Goal: Task Accomplishment & Management: Use online tool/utility

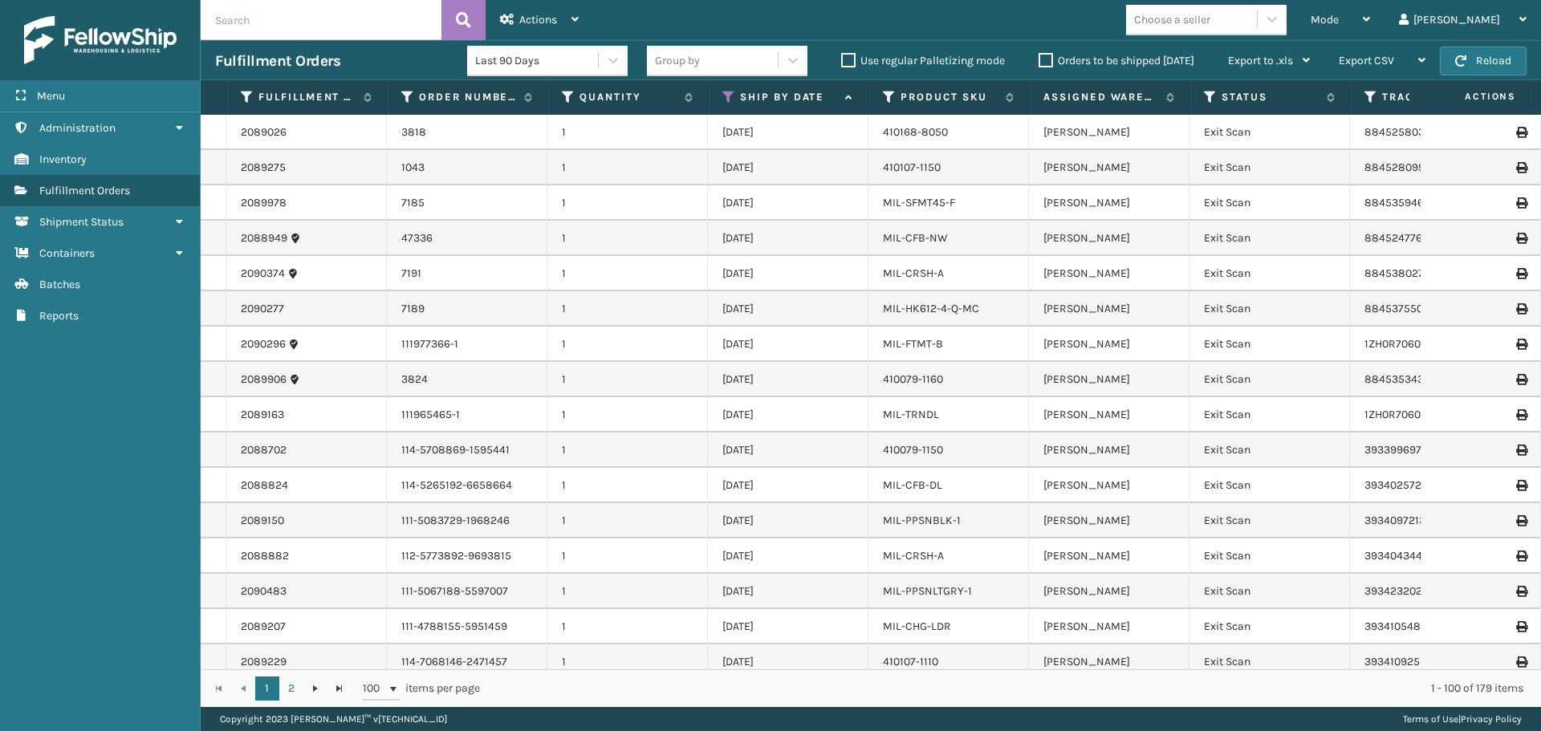
click at [1048, 58] on label "Orders to be shipped [DATE]" at bounding box center [1116, 61] width 156 height 14
click at [1039, 58] on input "Orders to be shipped [DATE]" at bounding box center [1038, 56] width 1 height 10
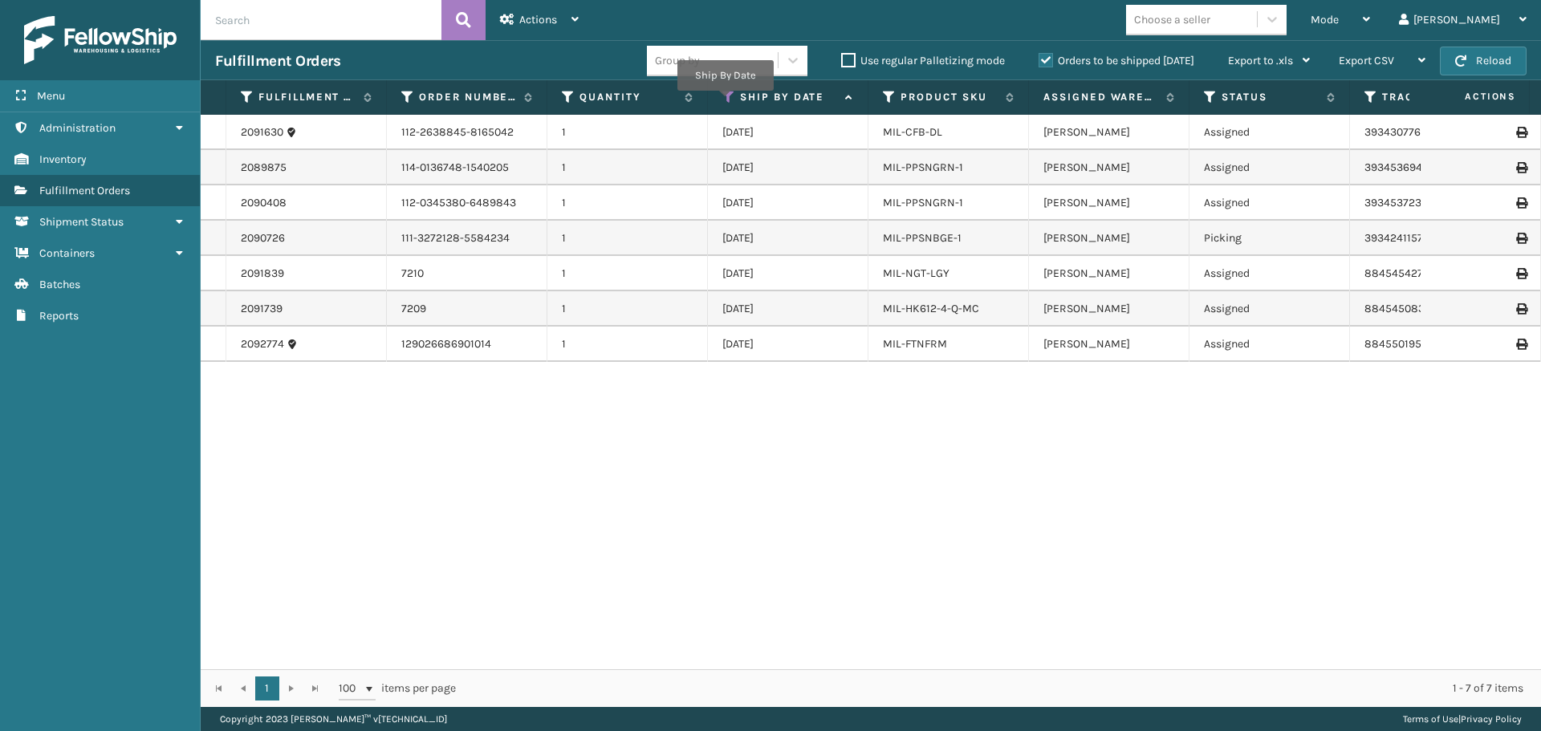
click at [725, 101] on icon at bounding box center [728, 97] width 13 height 14
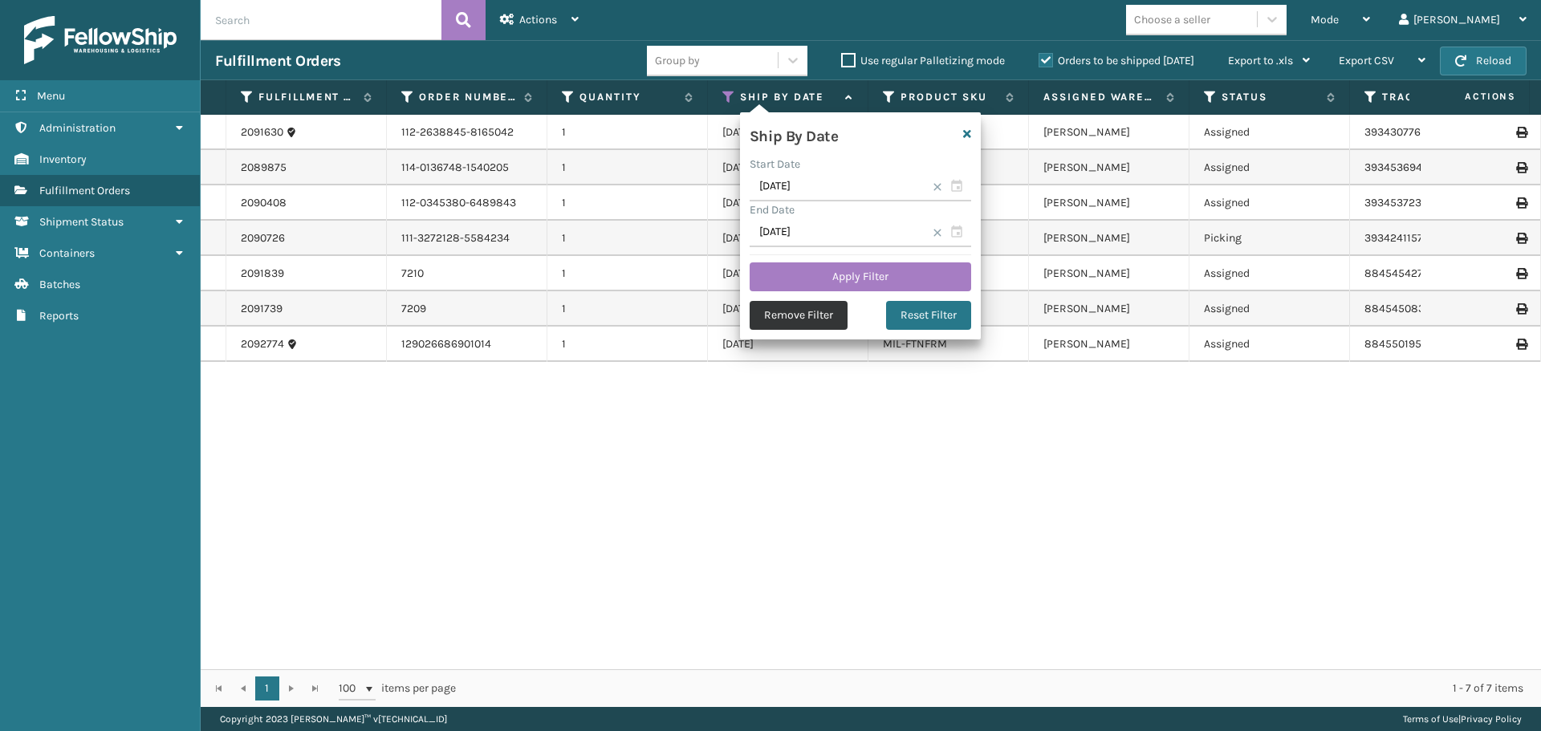
drag, startPoint x: 798, startPoint y: 333, endPoint x: 797, endPoint y: 321, distance: 12.1
click at [798, 331] on div "Ship By Date Start Date [DATE] End Date [DATE] Apply Filter Remove Filter Reset…" at bounding box center [860, 225] width 241 height 227
click at [798, 318] on button "Remove Filter" at bounding box center [798, 315] width 98 height 29
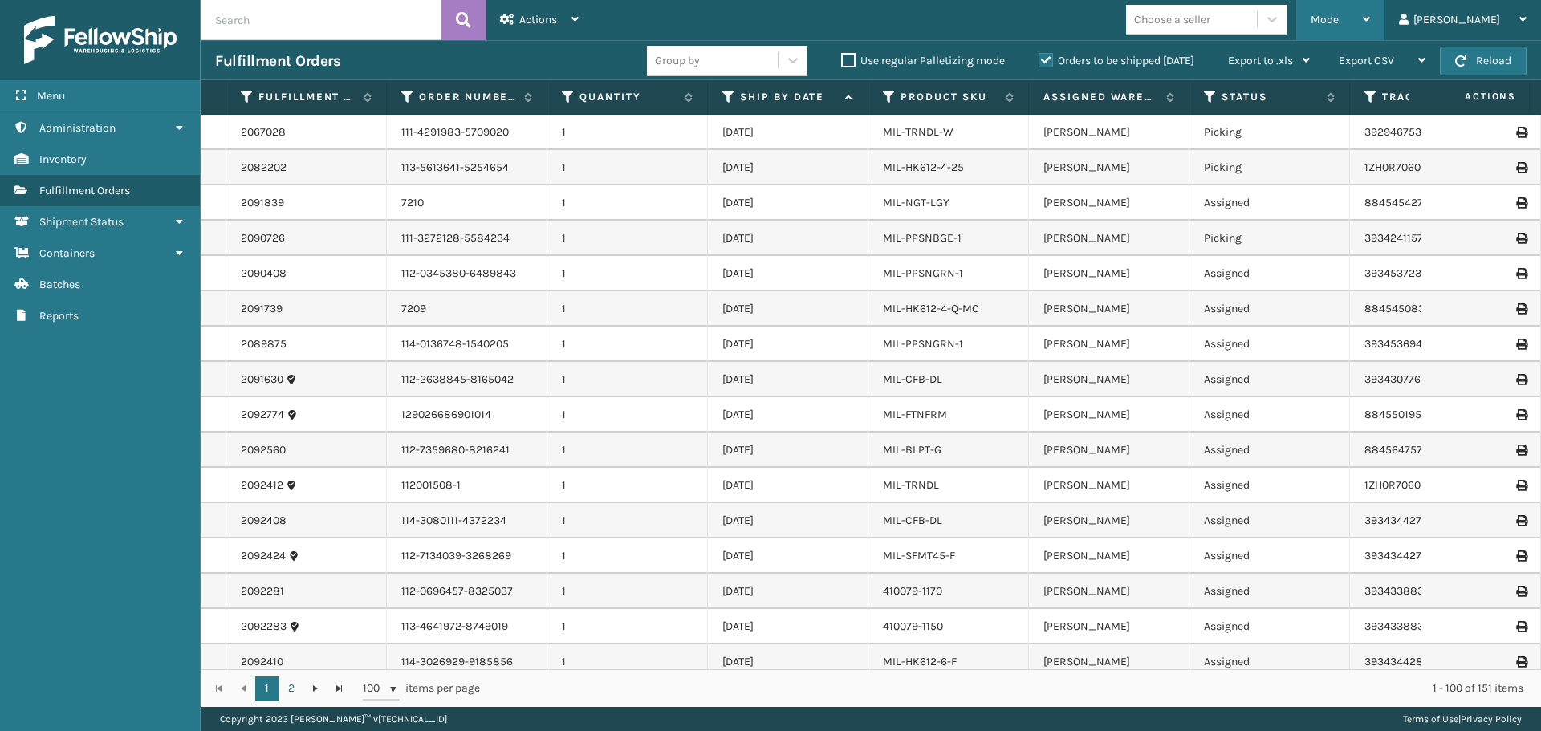
click at [1384, 19] on div "Mode Regular Mode Picking Mode Labeling Mode Exit Scan Mode" at bounding box center [1340, 20] width 88 height 40
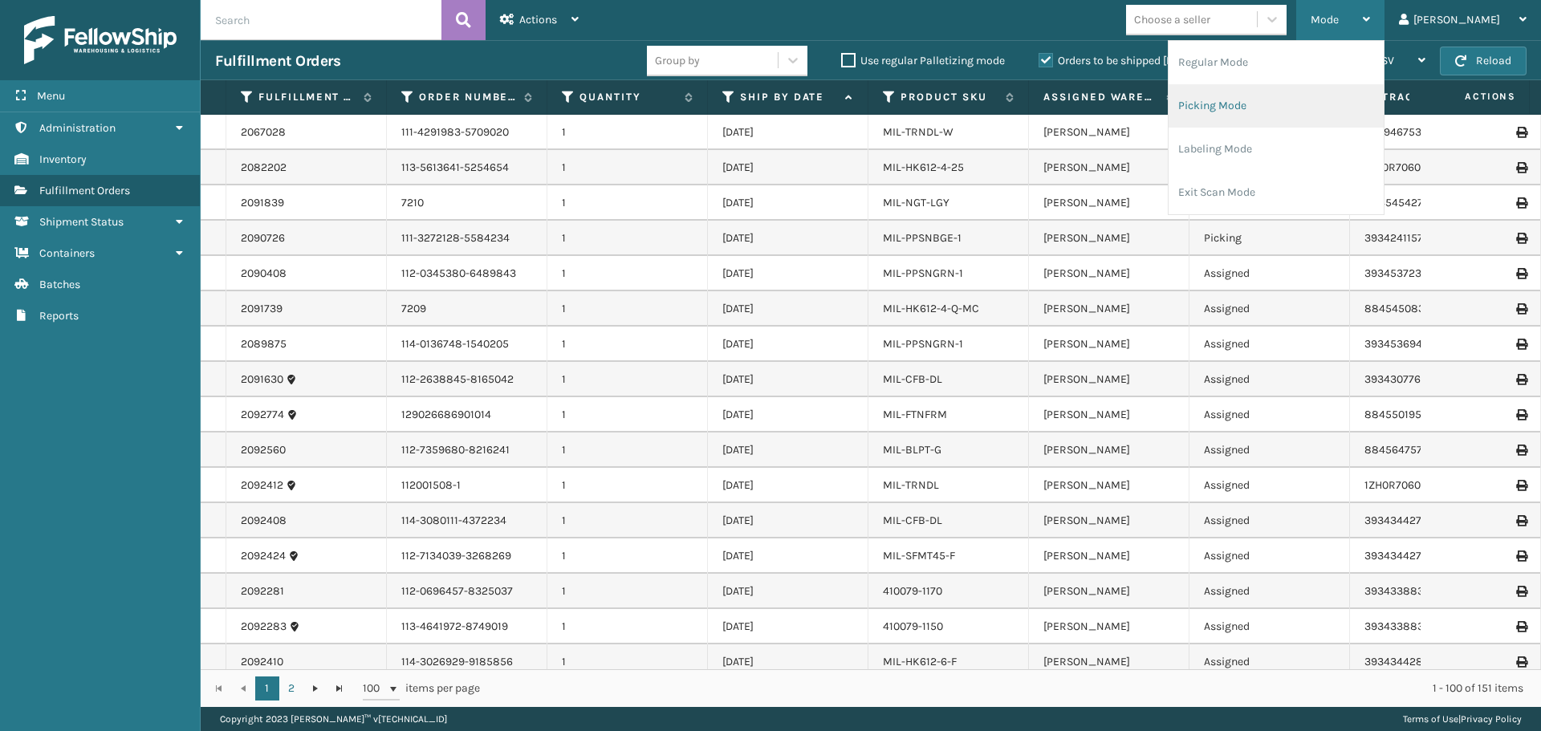
click at [1285, 119] on li "Picking Mode" at bounding box center [1275, 105] width 215 height 43
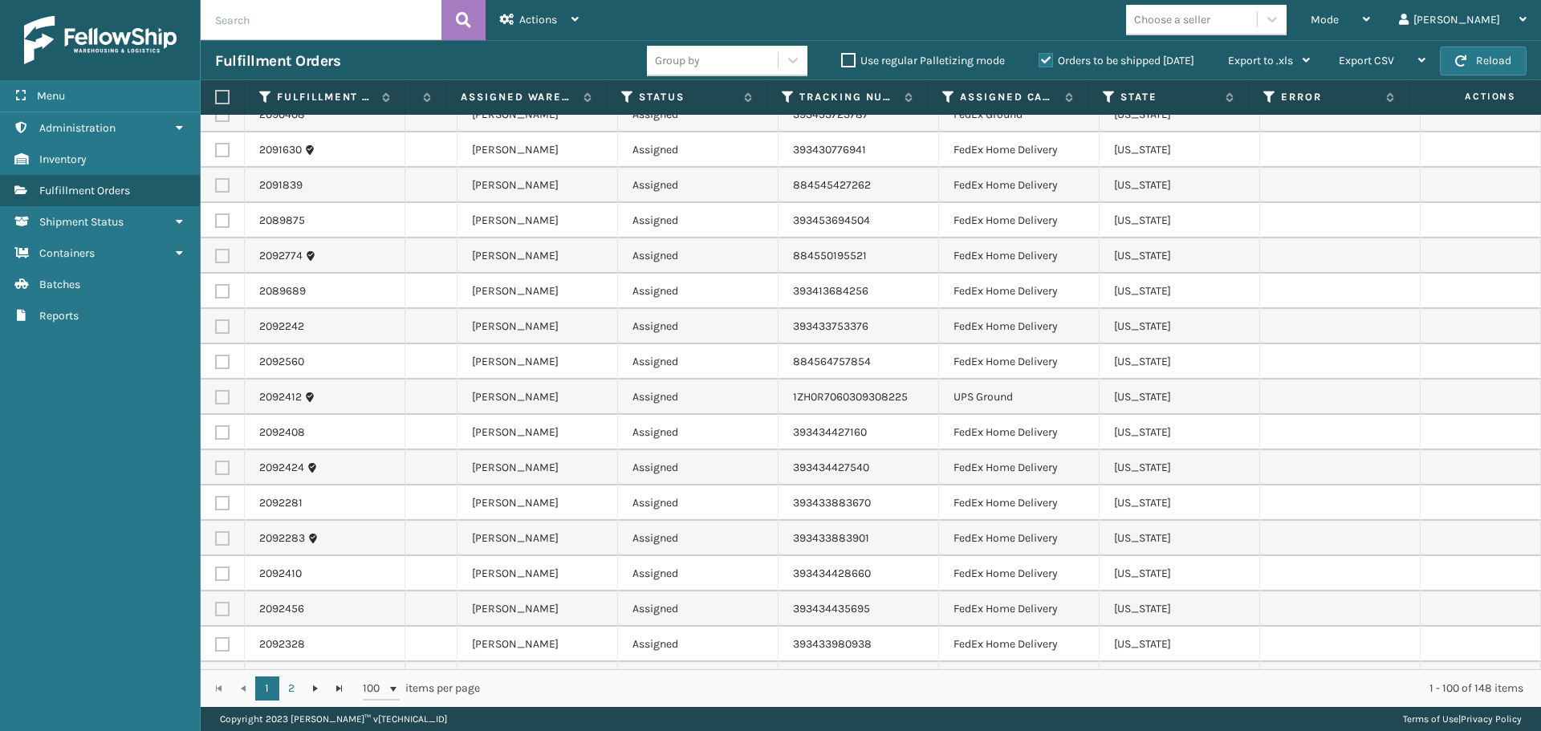
scroll to position [80, 627]
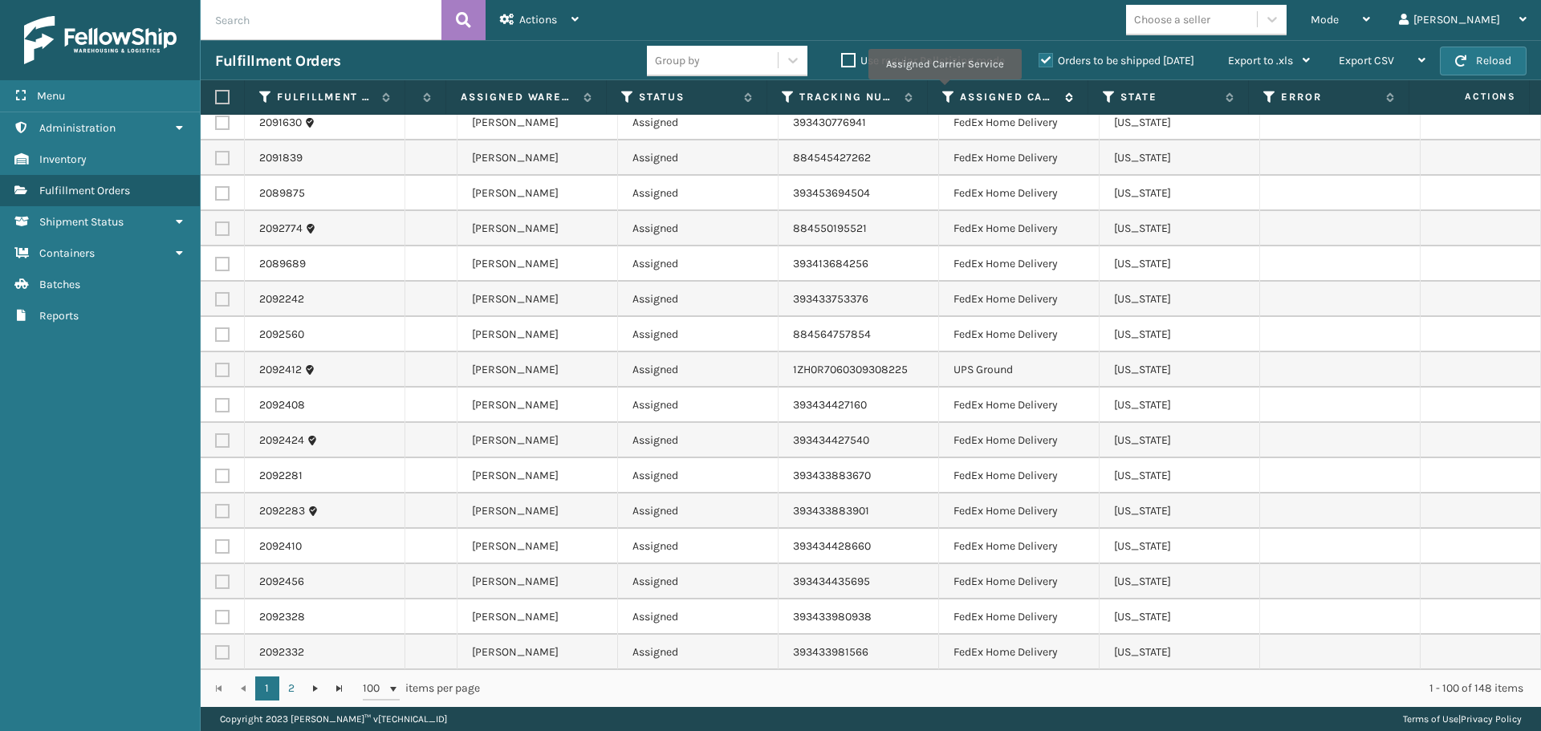
click at [944, 91] on icon at bounding box center [948, 97] width 13 height 14
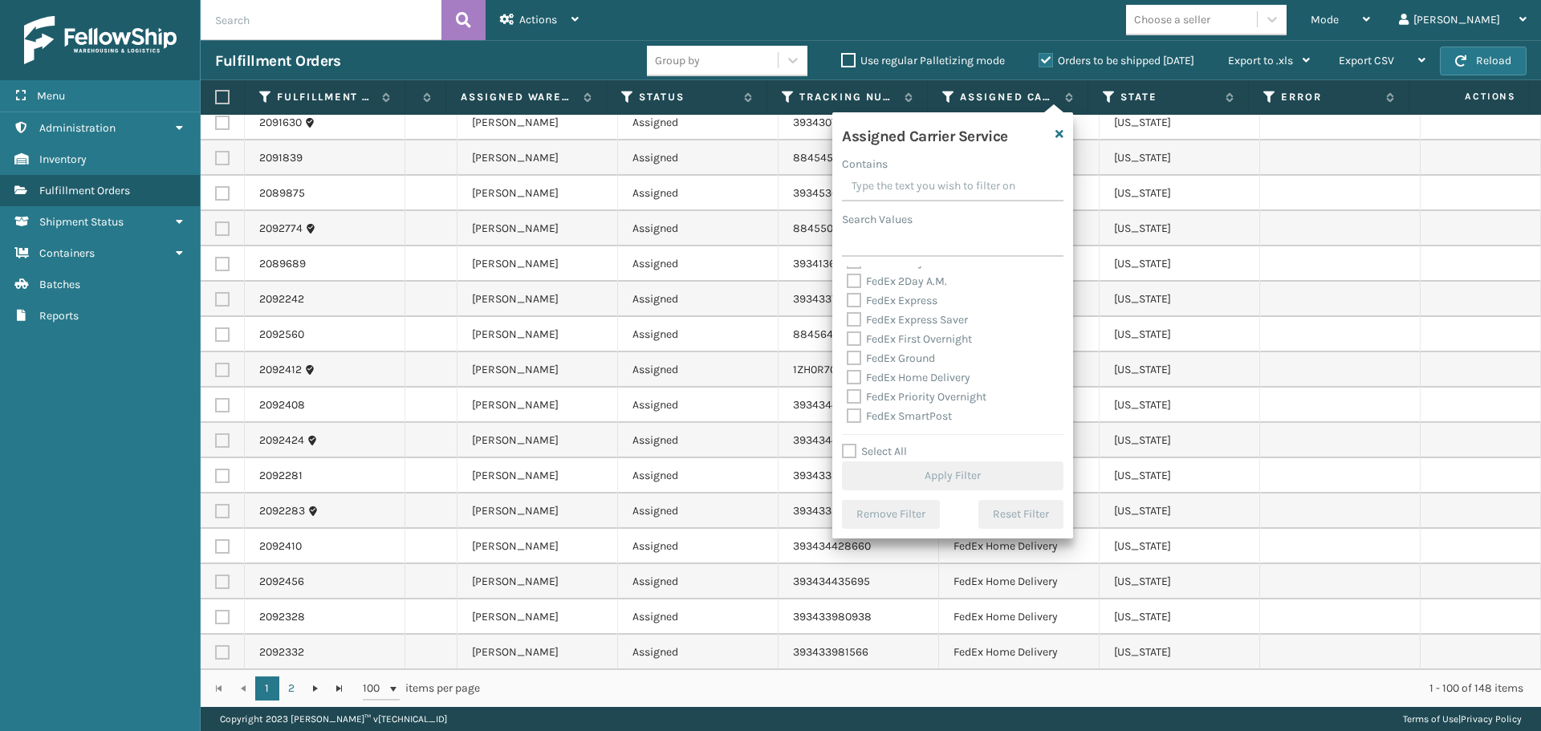
scroll to position [80, 0]
click at [854, 335] on label "FedEx Ground" at bounding box center [890, 330] width 88 height 14
click at [855, 334] on label "FedEx Ground" at bounding box center [890, 330] width 88 height 14
click at [847, 331] on input "FedEx Ground" at bounding box center [846, 326] width 1 height 10
checkbox input "true"
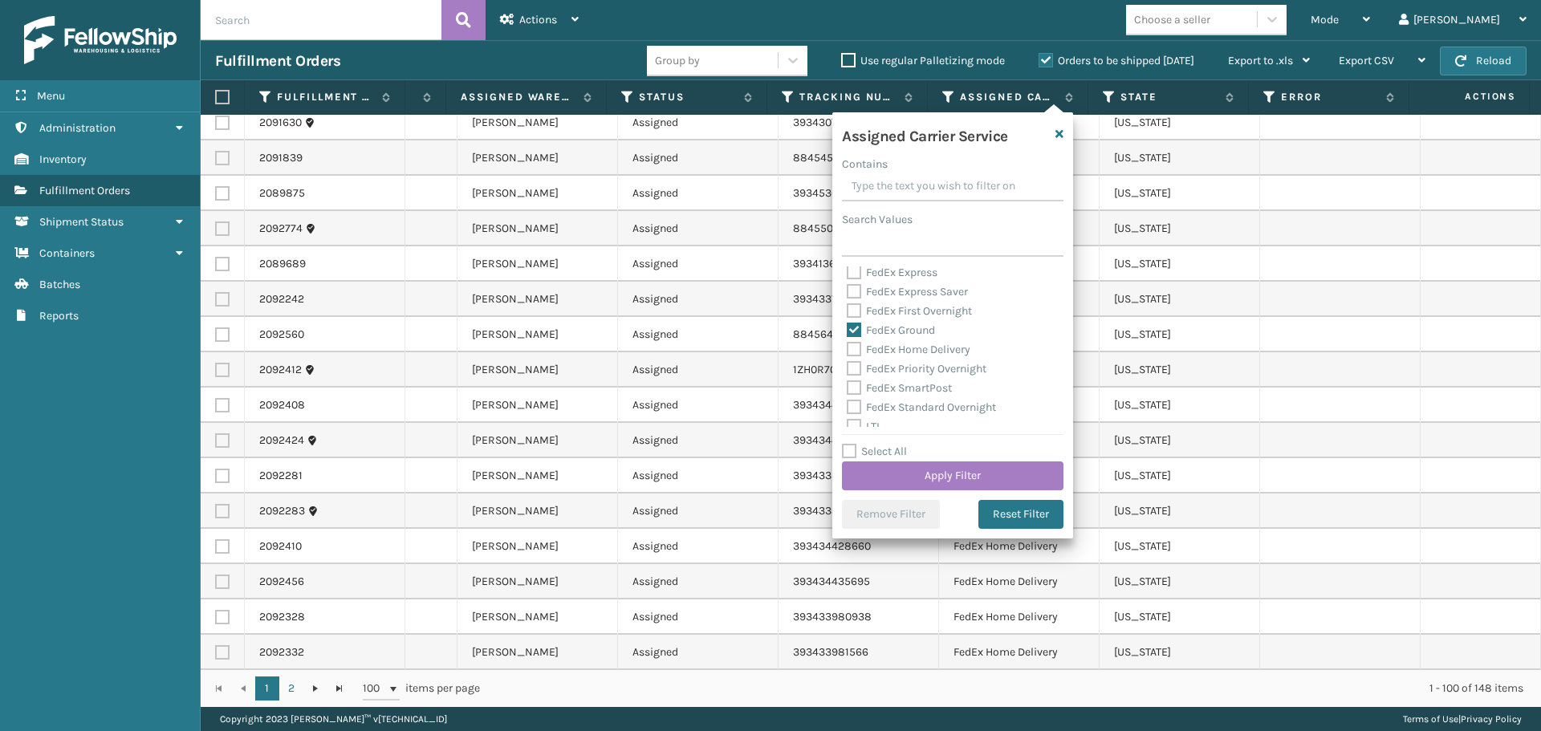
click at [857, 354] on label "FedEx Home Delivery" at bounding box center [908, 350] width 124 height 14
click at [847, 351] on input "FedEx Home Delivery" at bounding box center [846, 345] width 1 height 10
checkbox input "true"
click at [969, 484] on button "Apply Filter" at bounding box center [952, 475] width 221 height 29
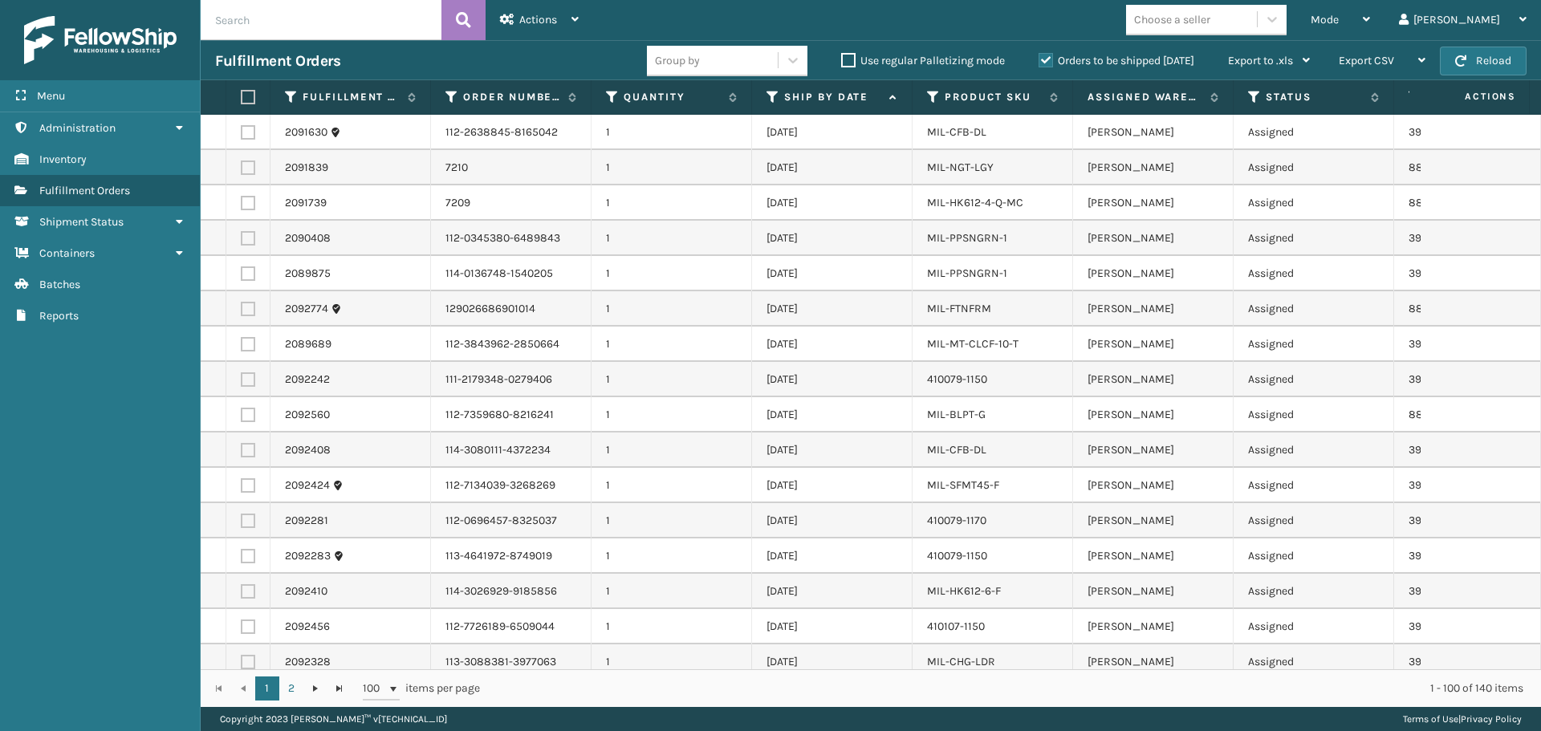
click at [246, 99] on label at bounding box center [246, 97] width 10 height 14
click at [242, 99] on input "checkbox" at bounding box center [241, 97] width 1 height 10
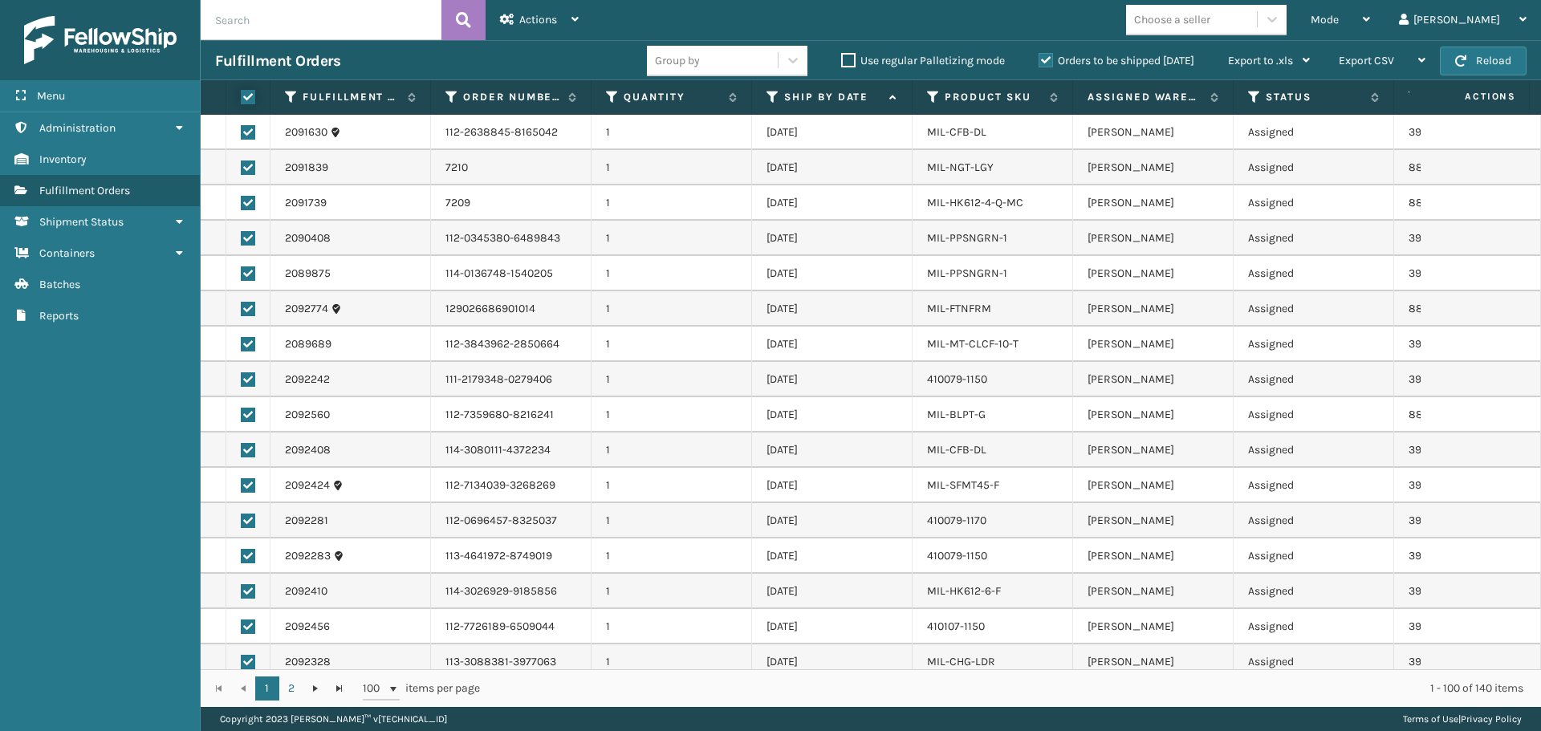
checkbox input "true"
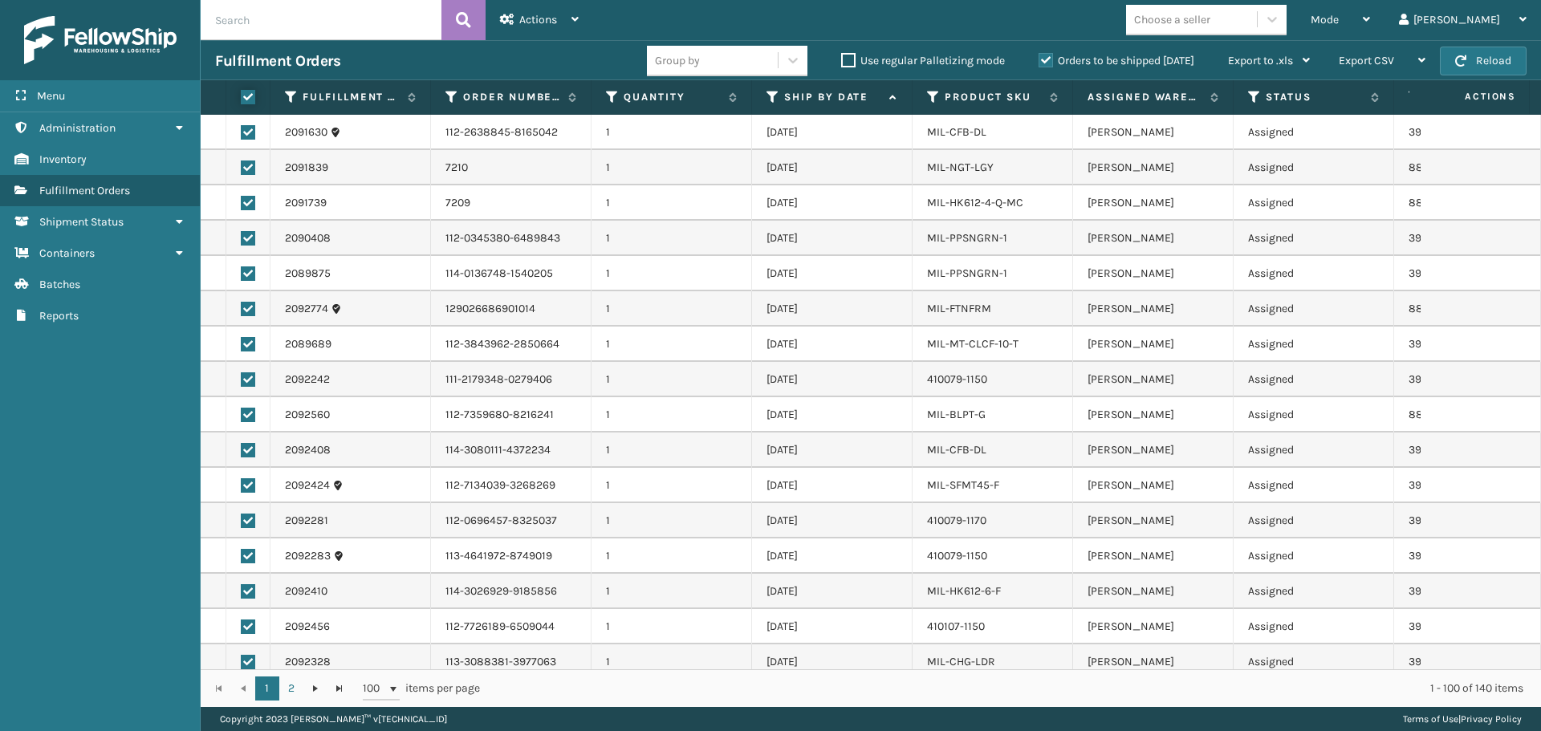
checkbox input "true"
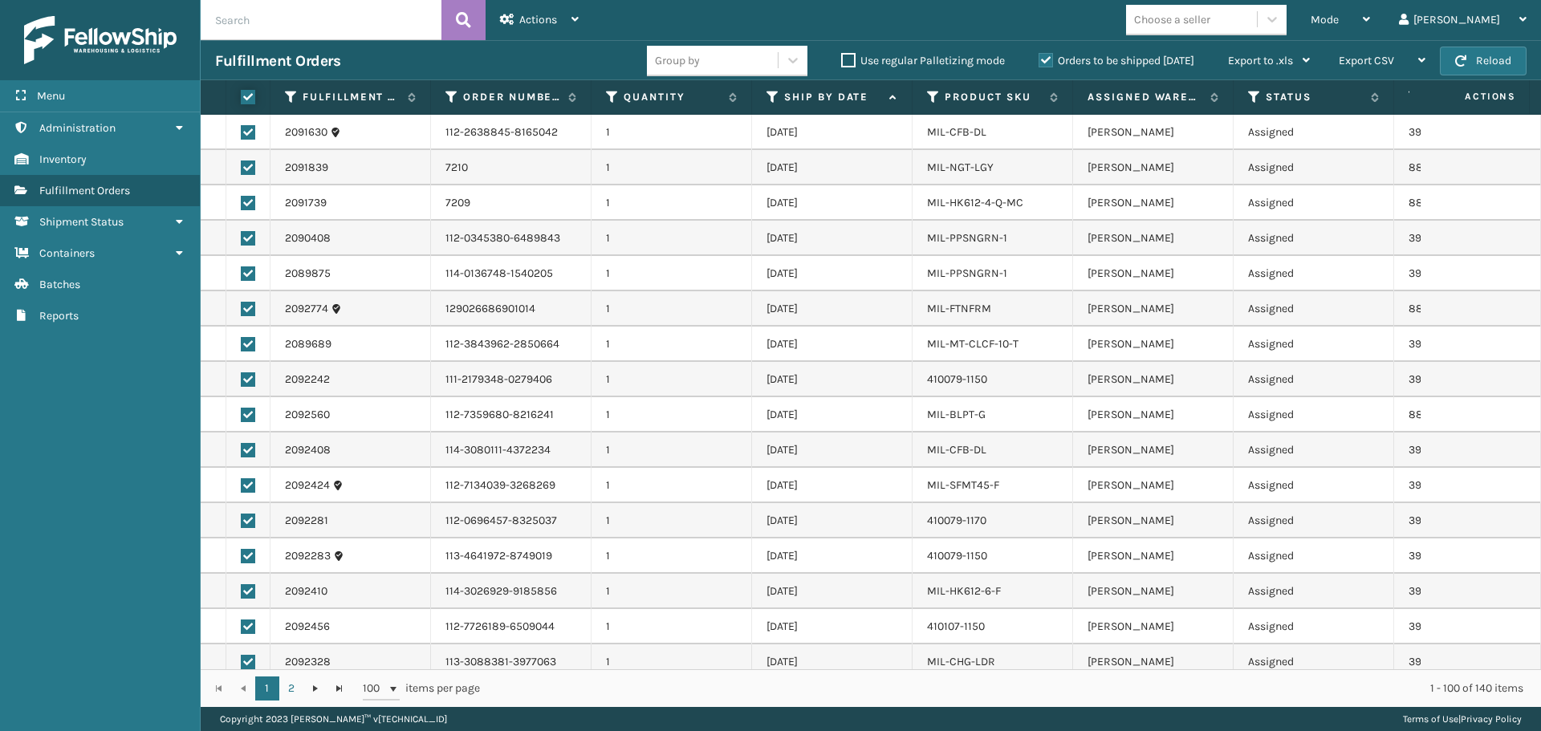
checkbox input "true"
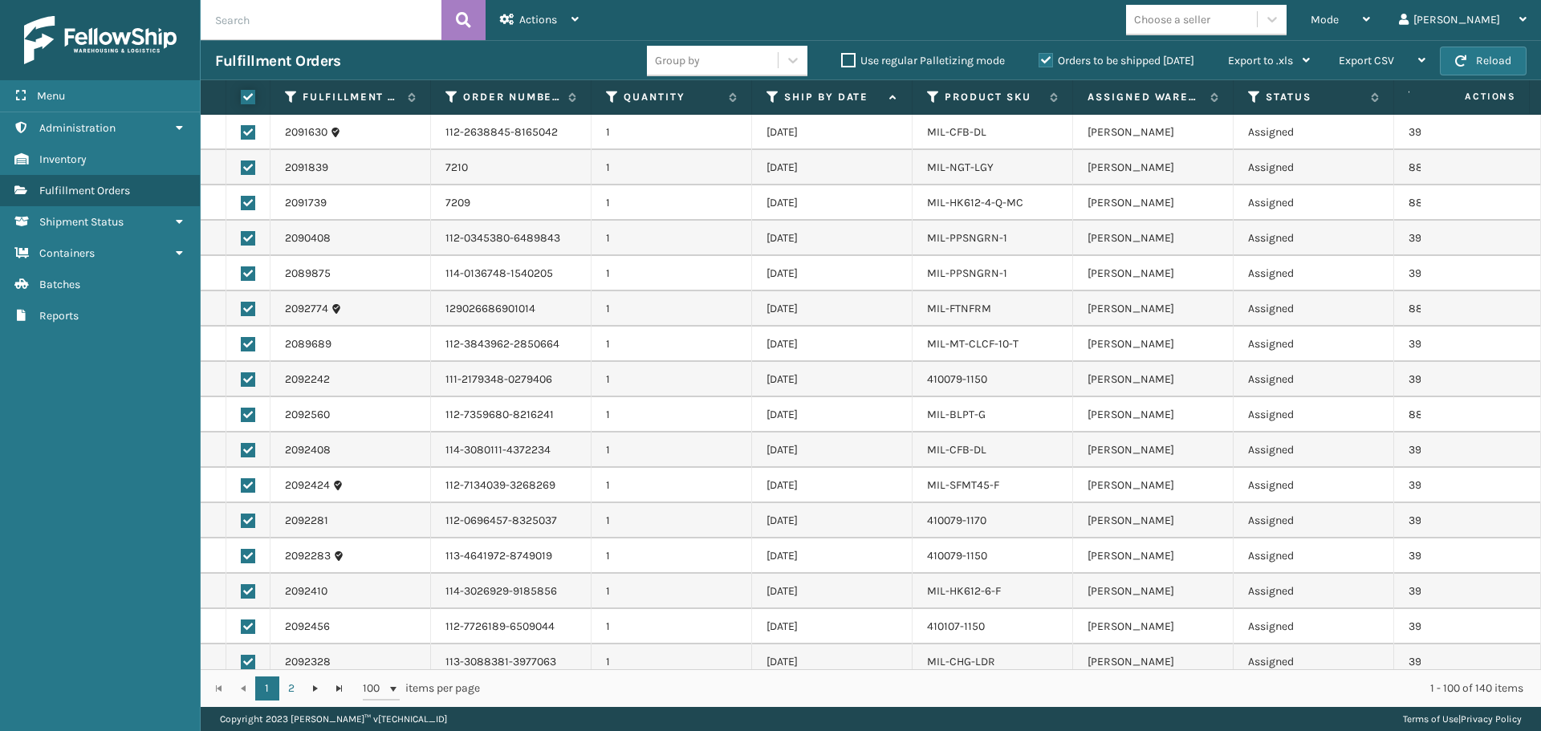
checkbox input "true"
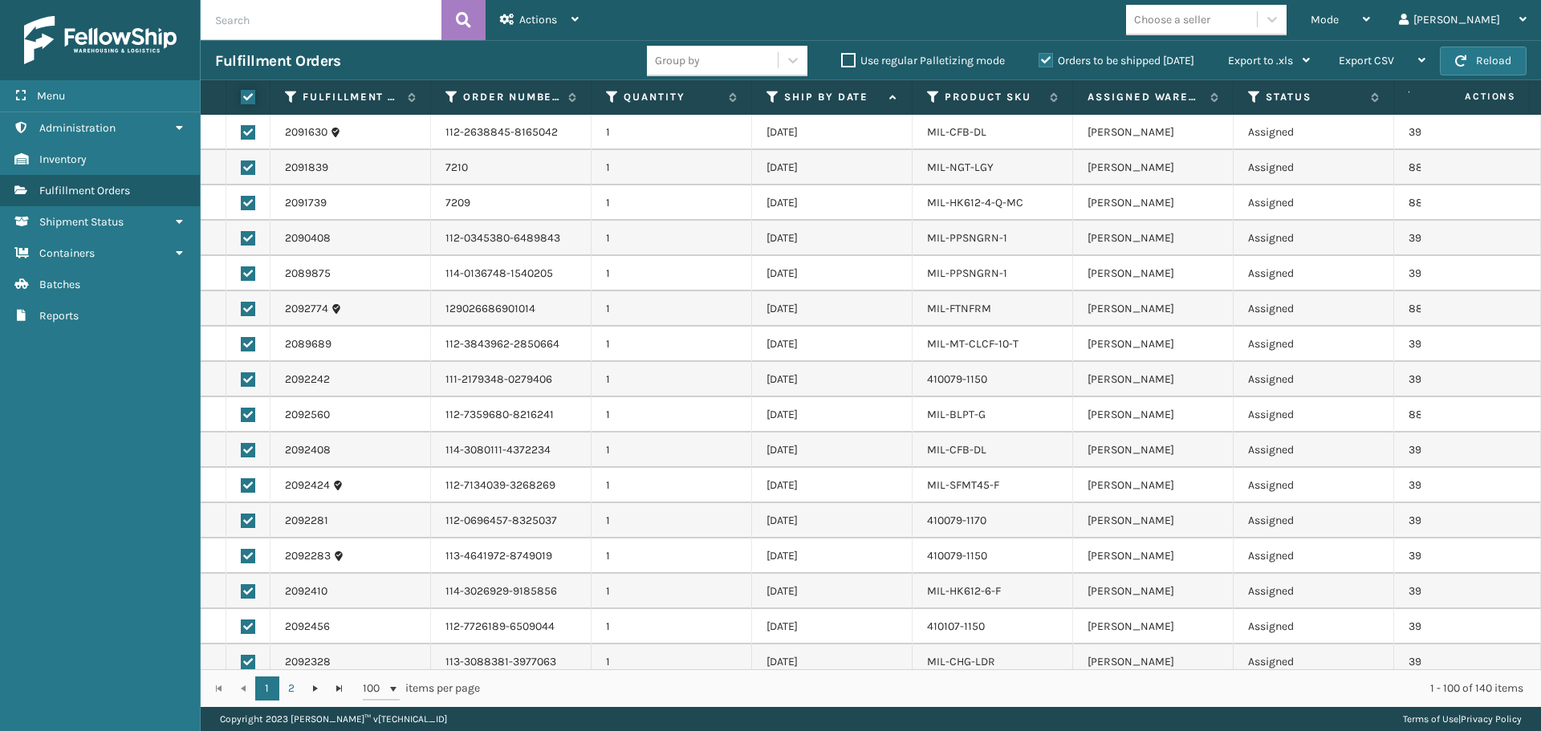
checkbox input "true"
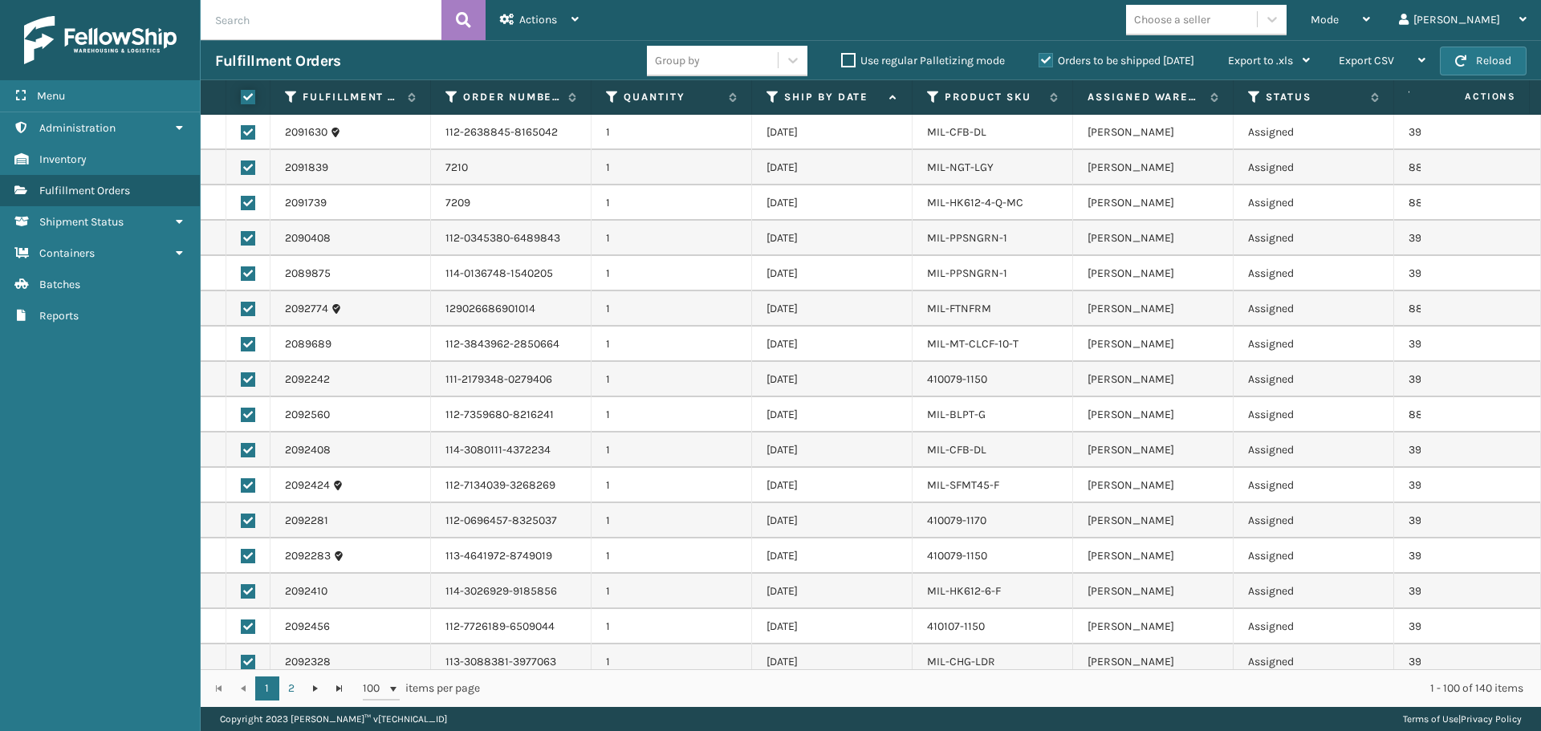
checkbox input "true"
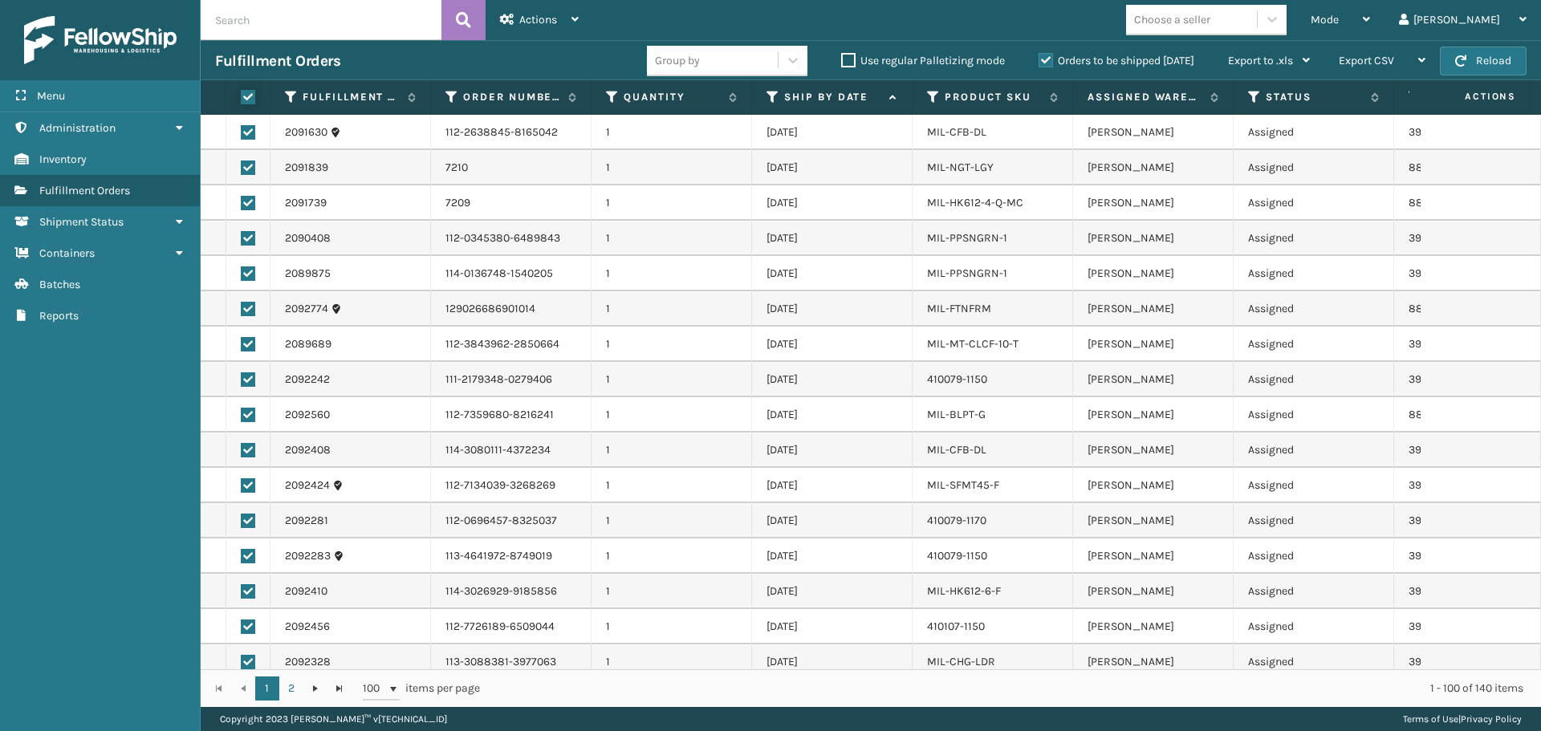
checkbox input "true"
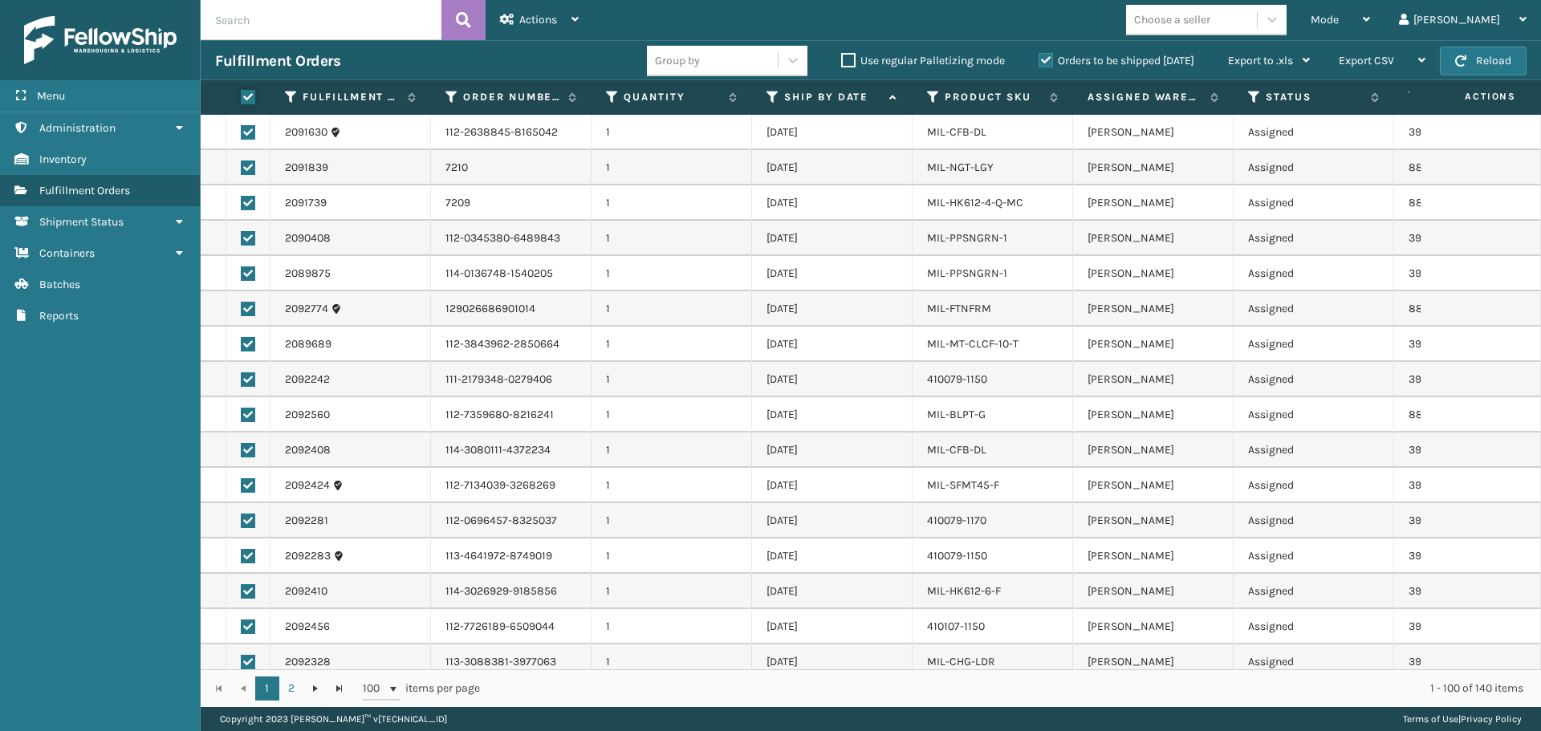
checkbox input "true"
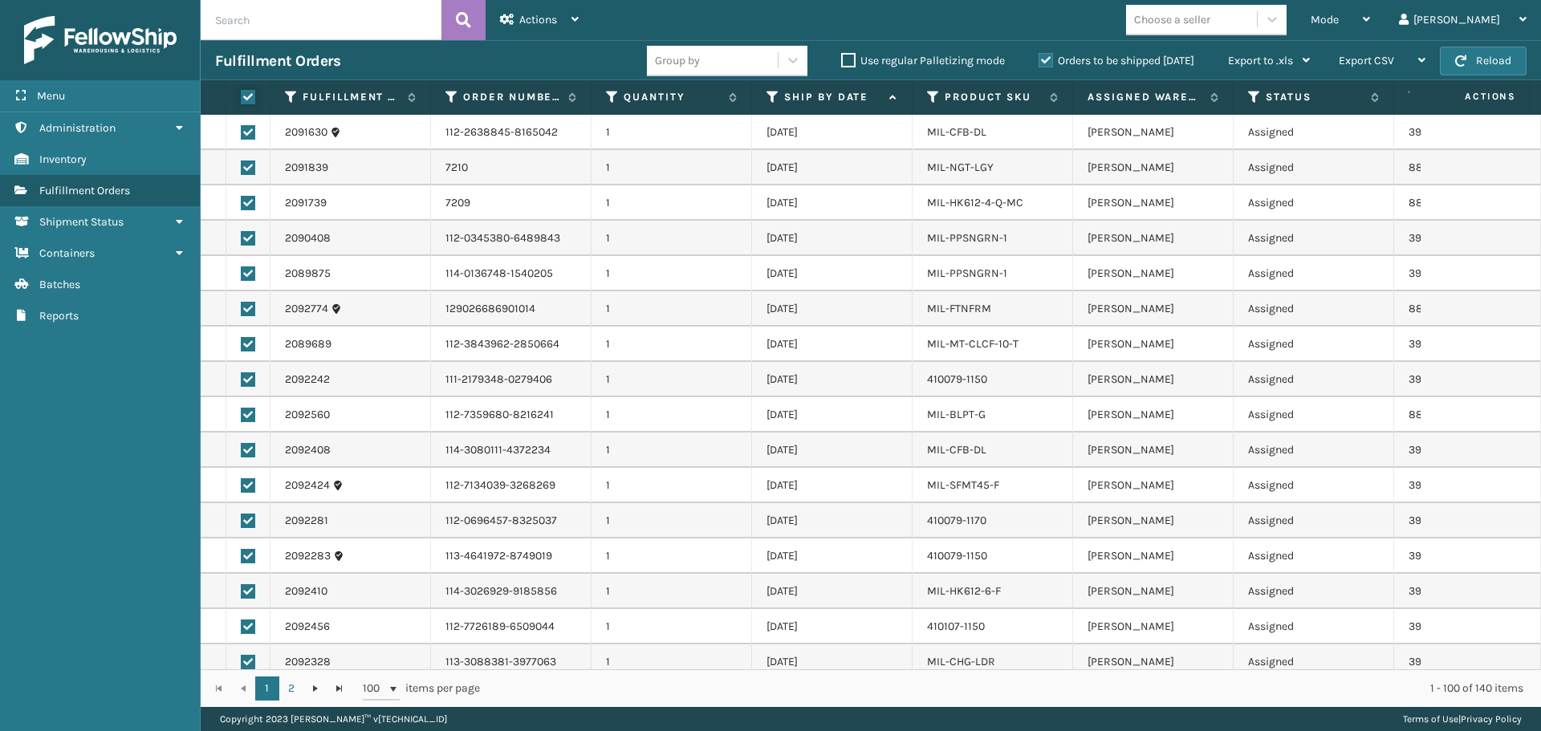
checkbox input "true"
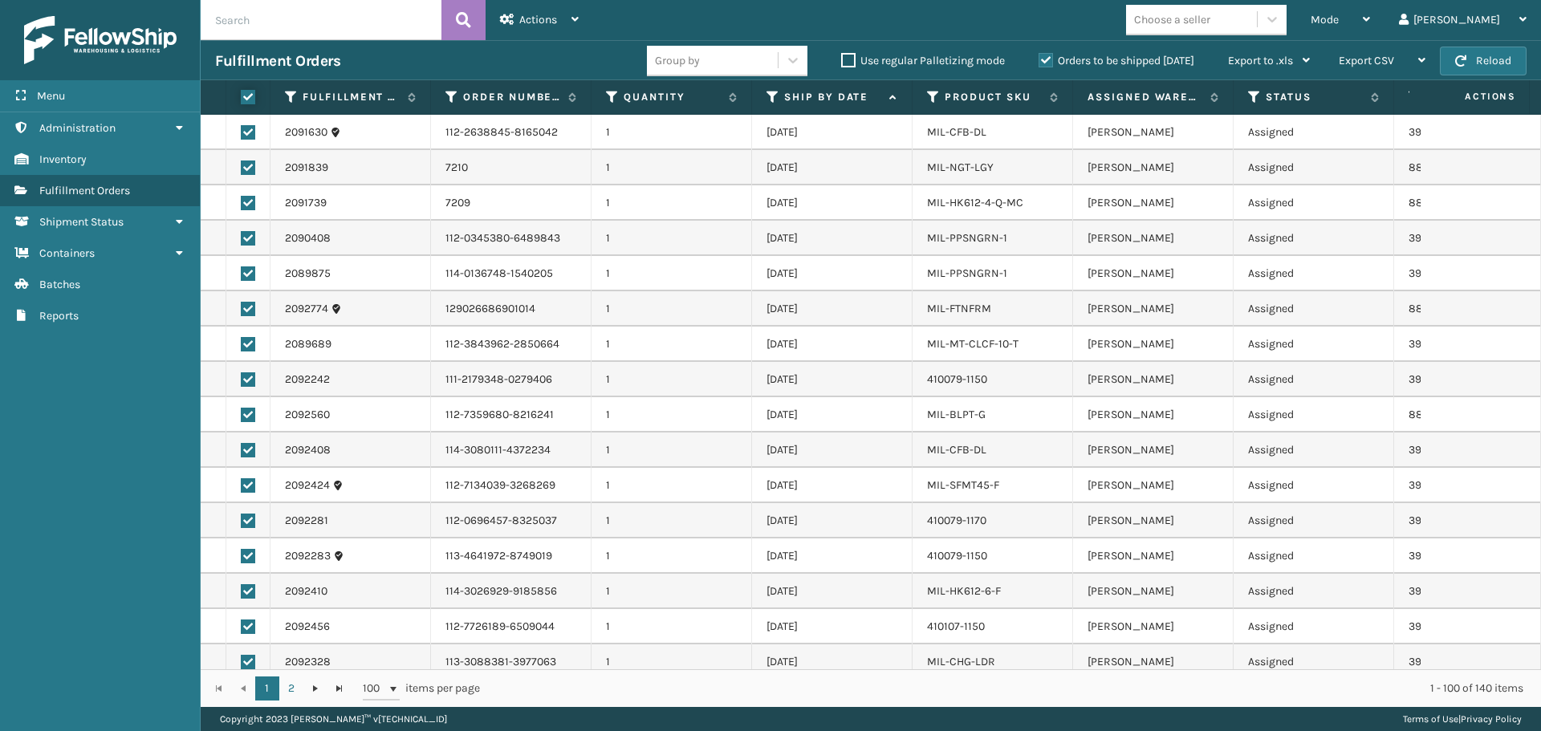
checkbox input "true"
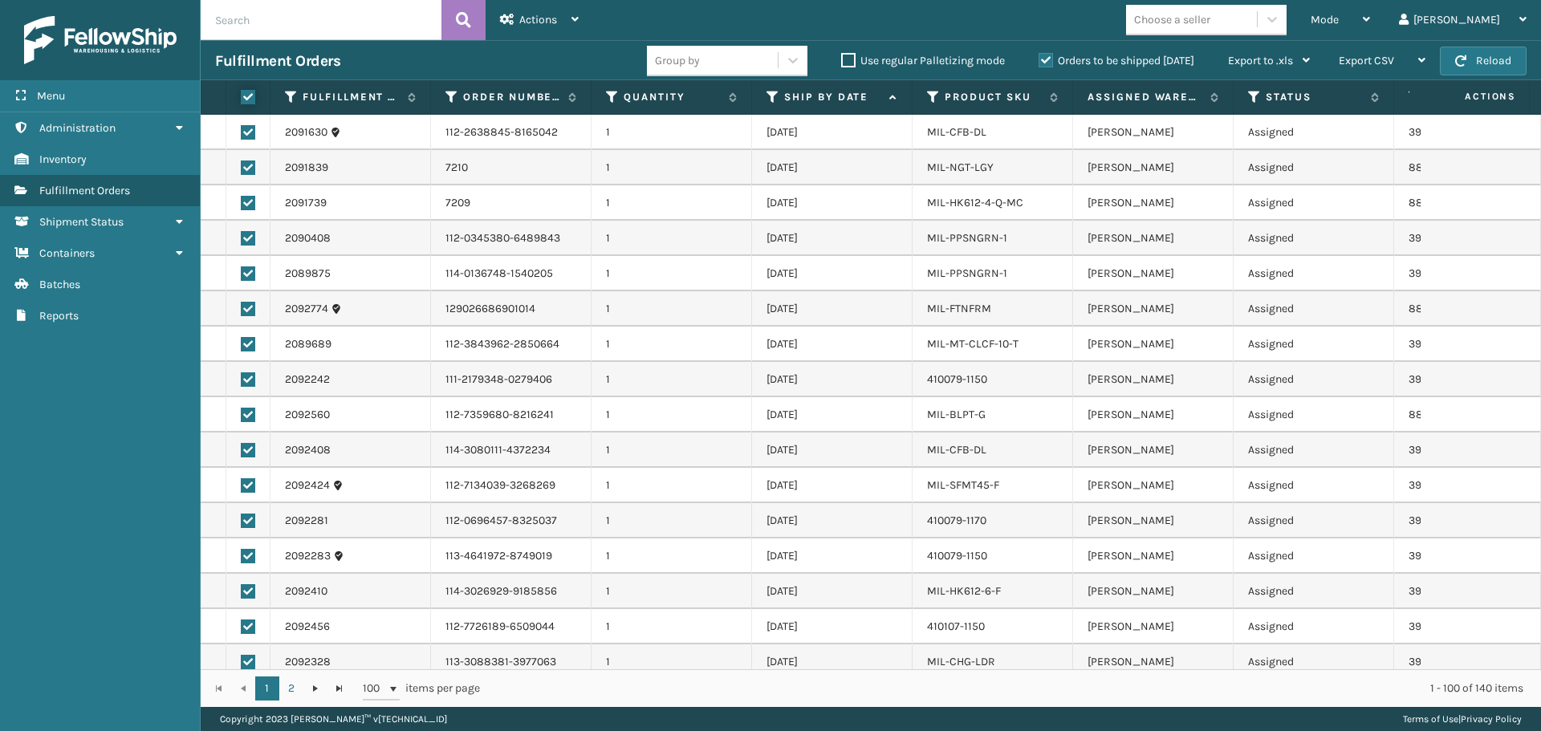
checkbox input "true"
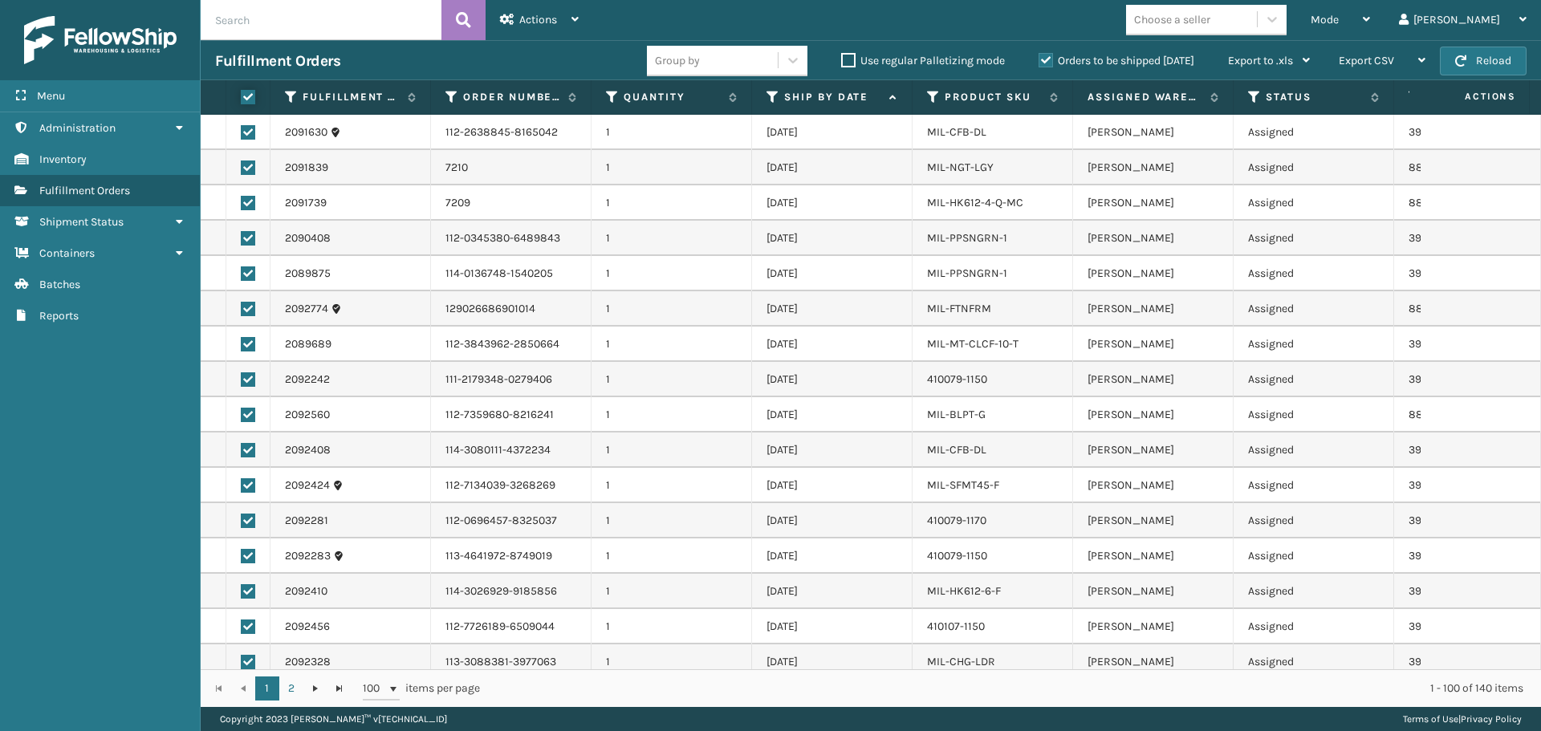
checkbox input "true"
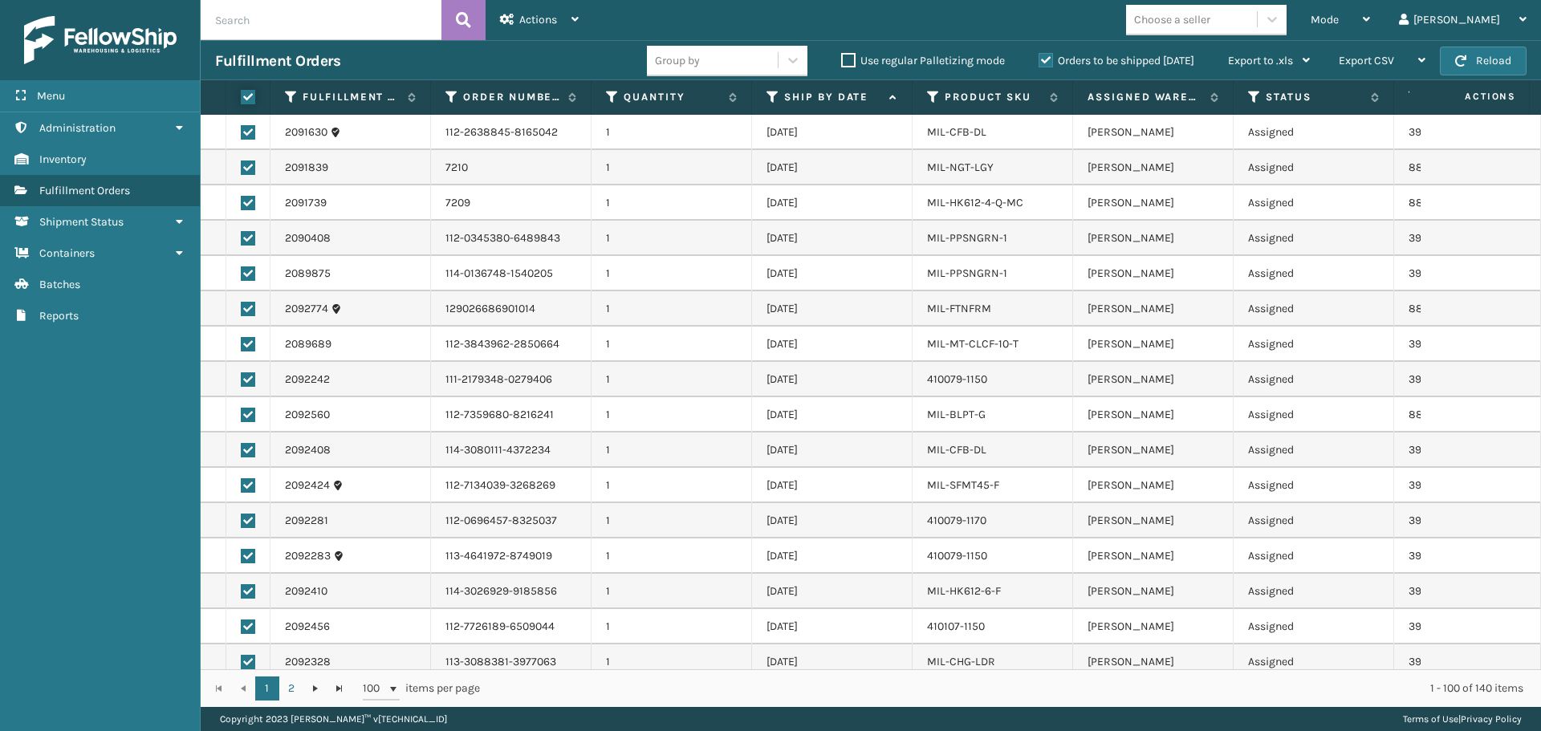
checkbox input "true"
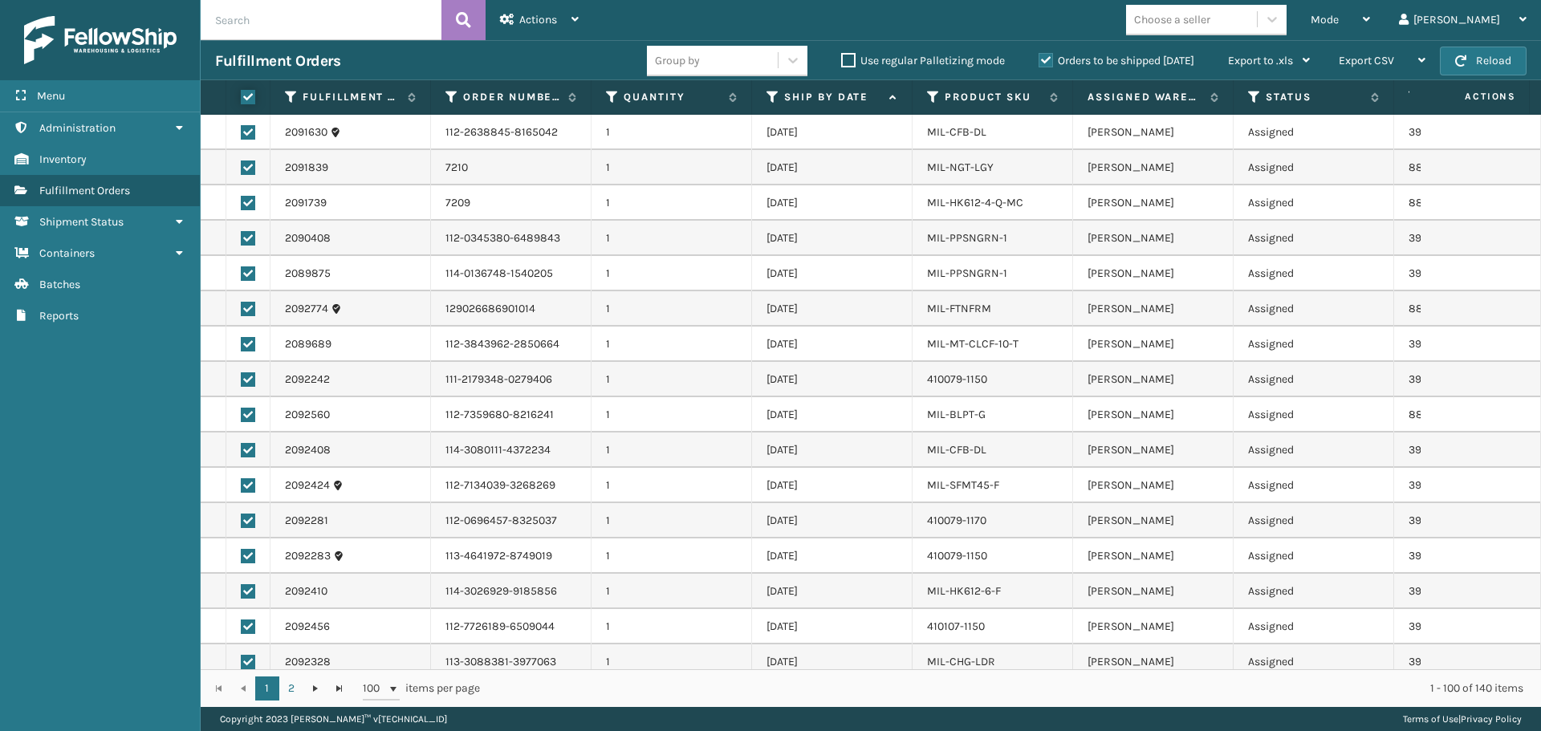
checkbox input "true"
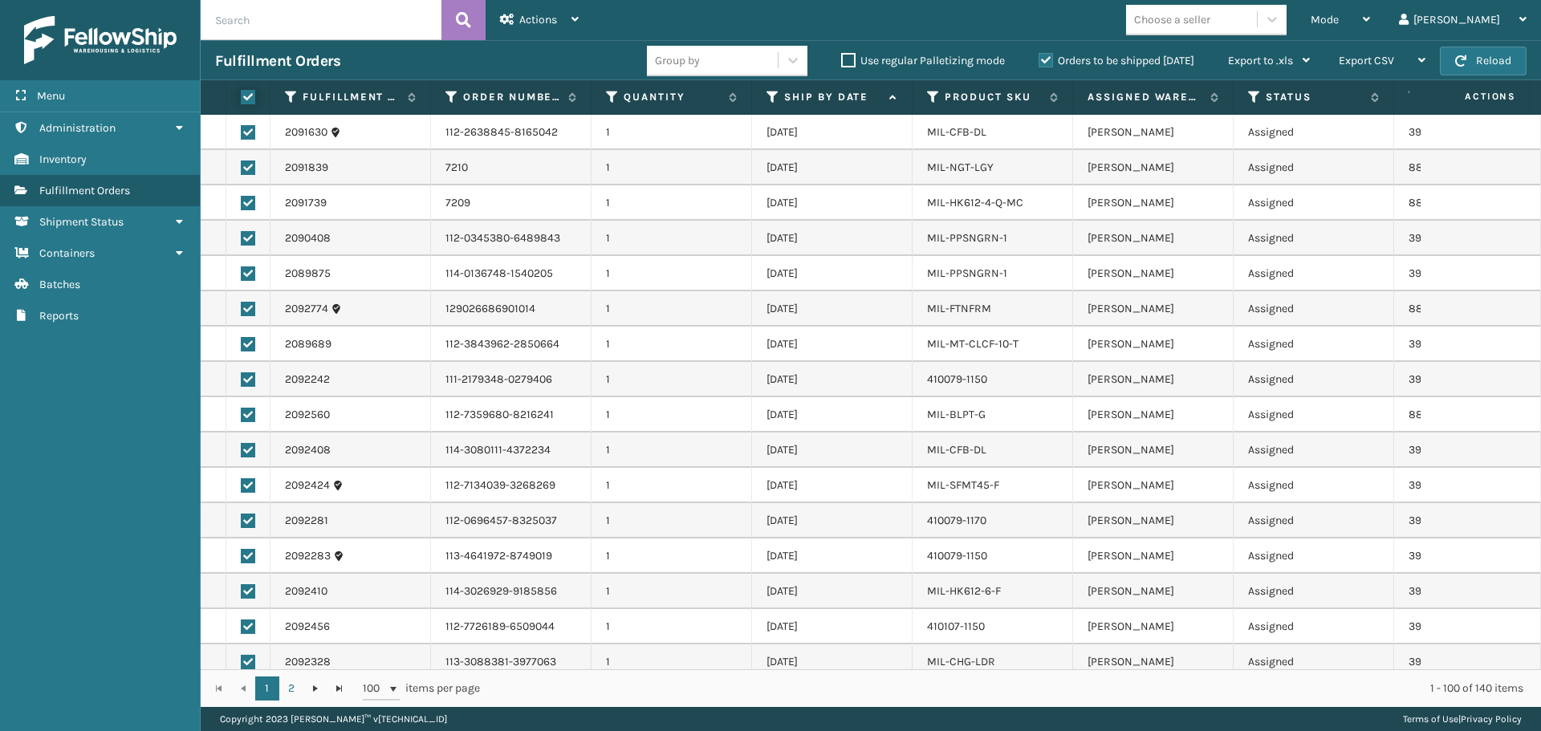
checkbox input "true"
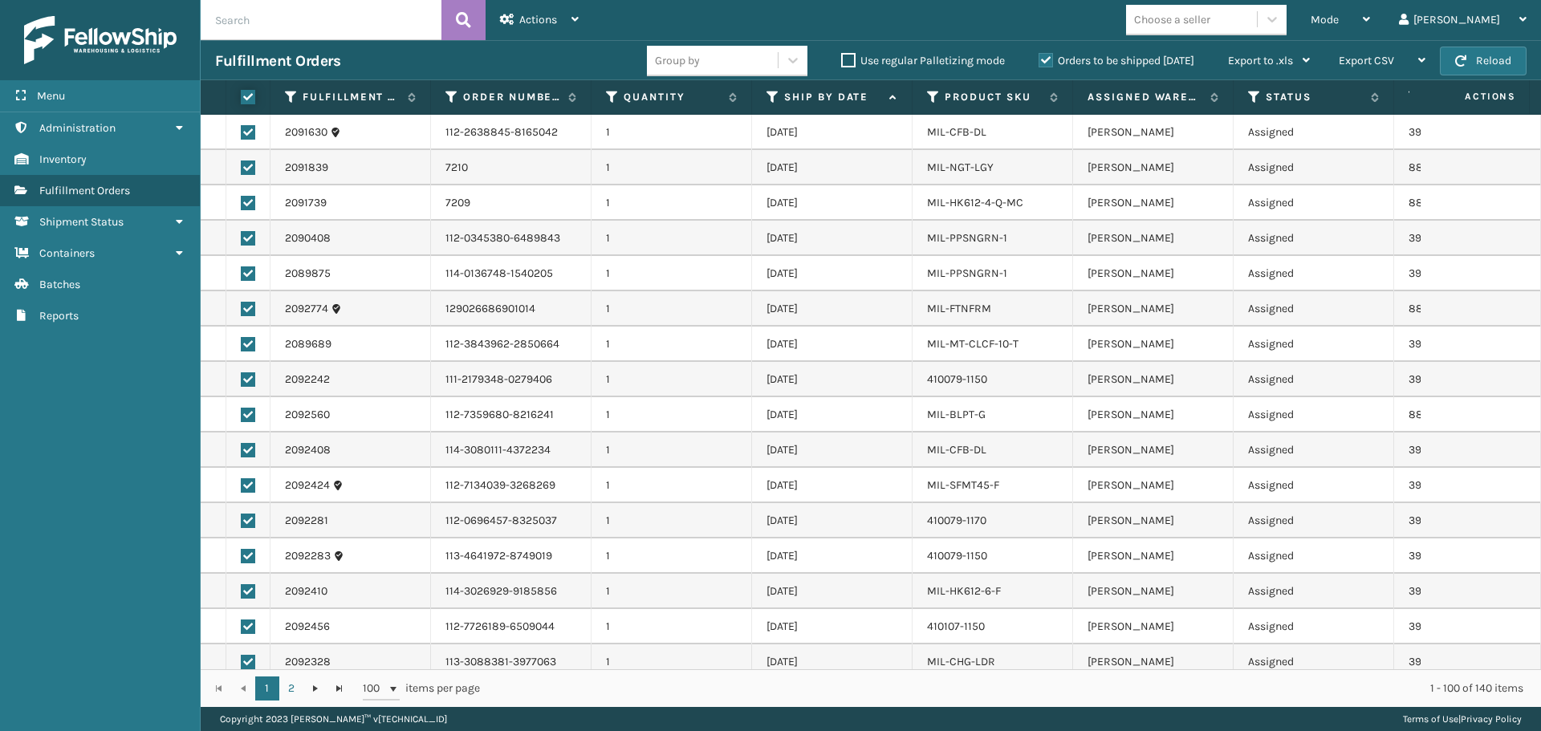
checkbox input "true"
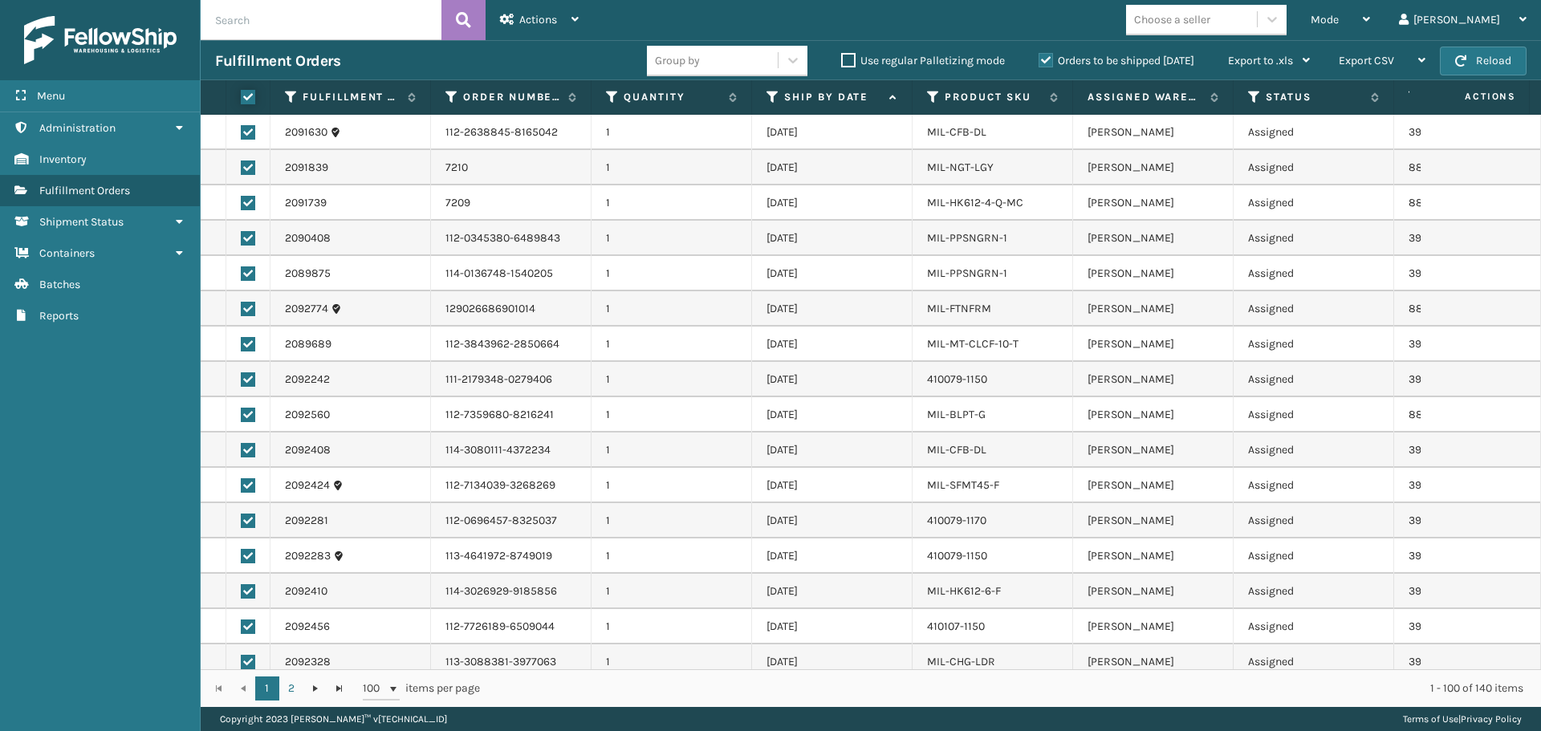
checkbox input "true"
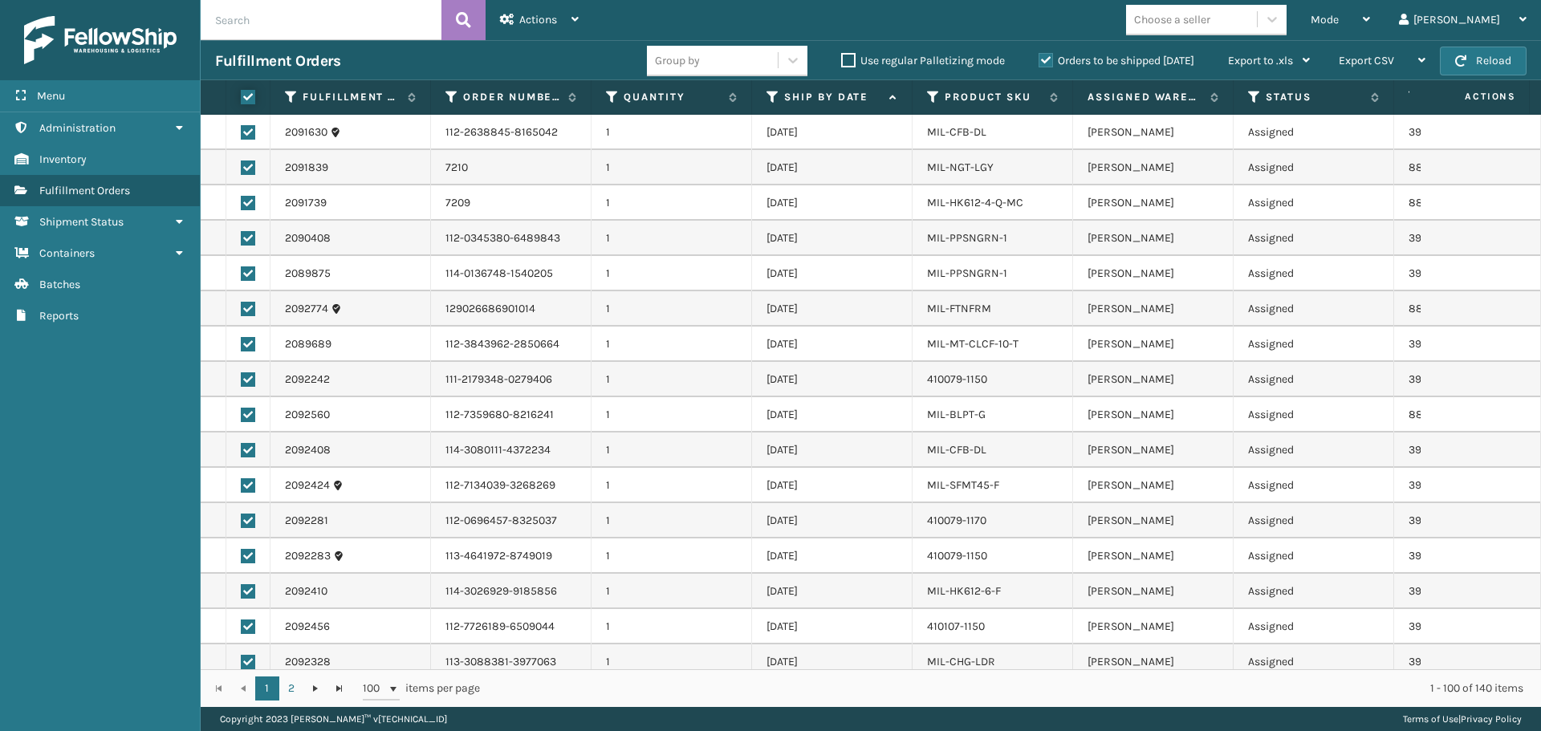
checkbox input "true"
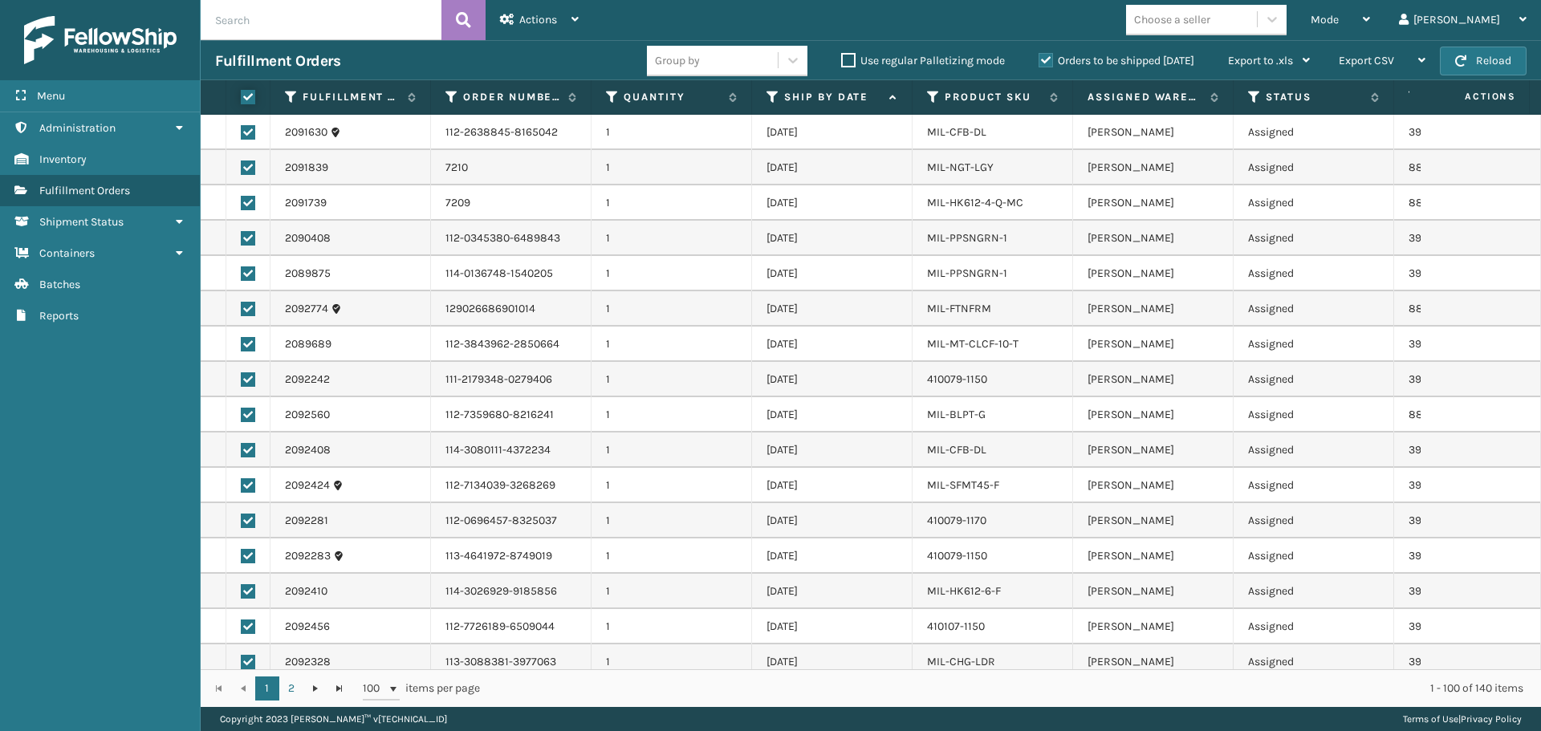
checkbox input "true"
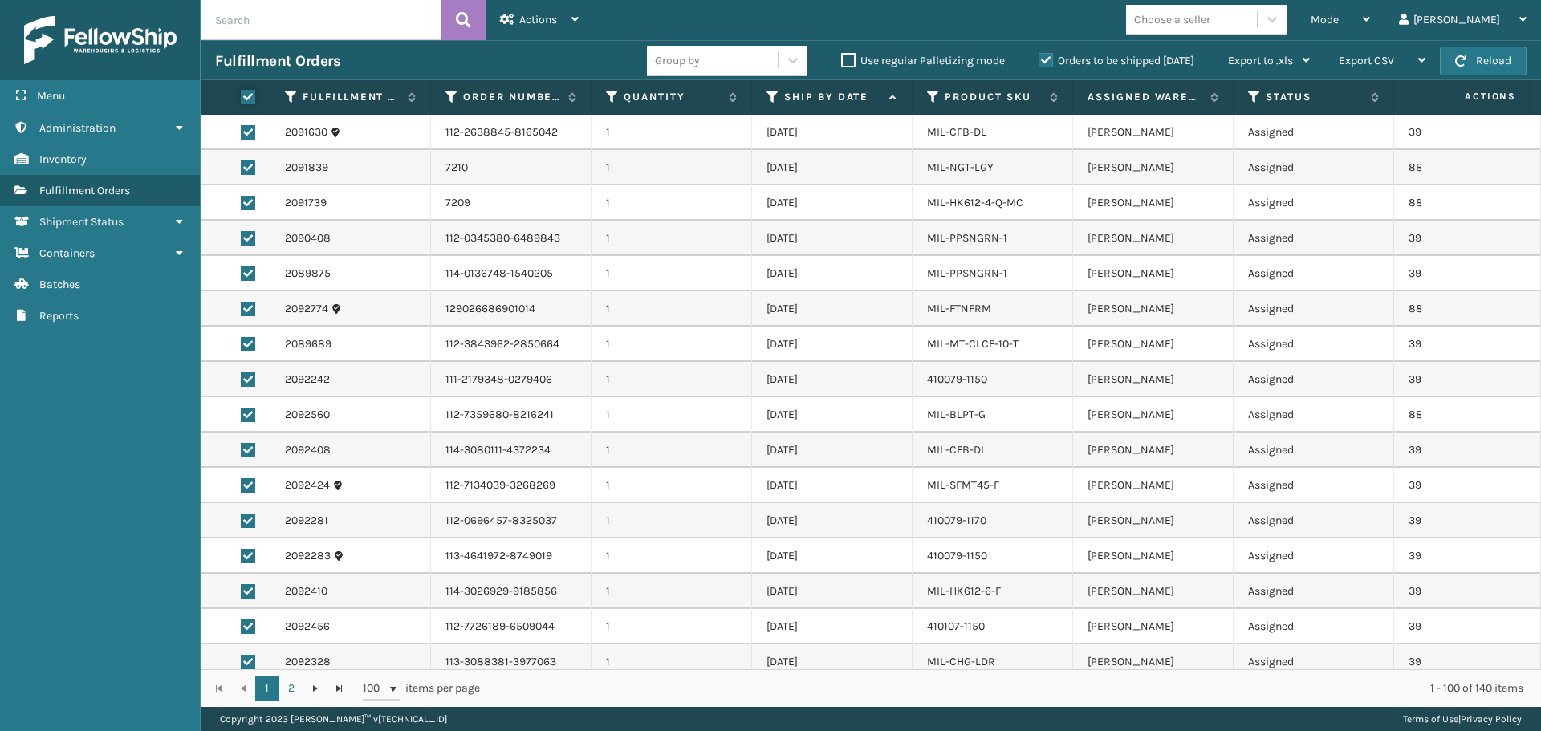
checkbox input "true"
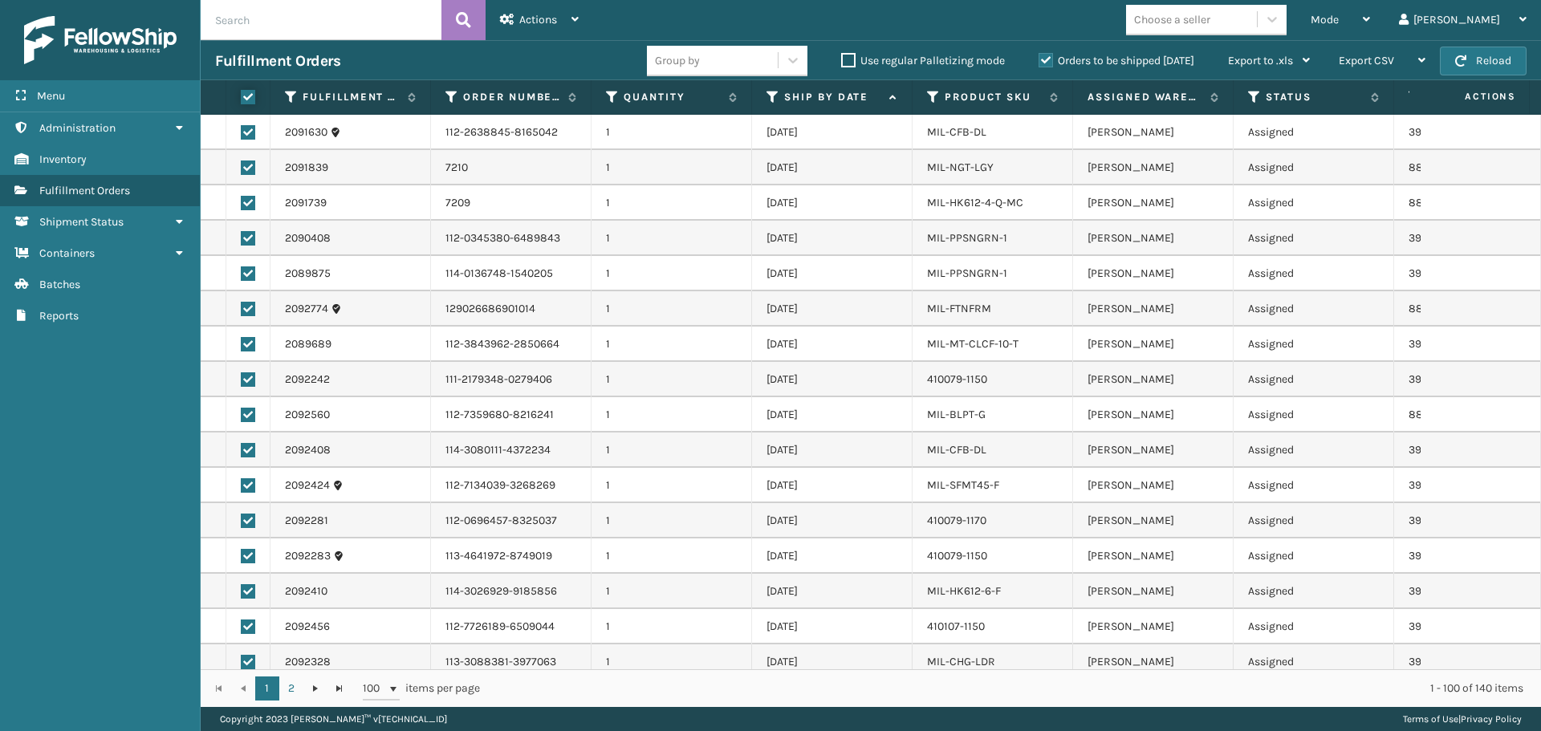
checkbox input "true"
click at [575, 22] on icon at bounding box center [574, 19] width 7 height 11
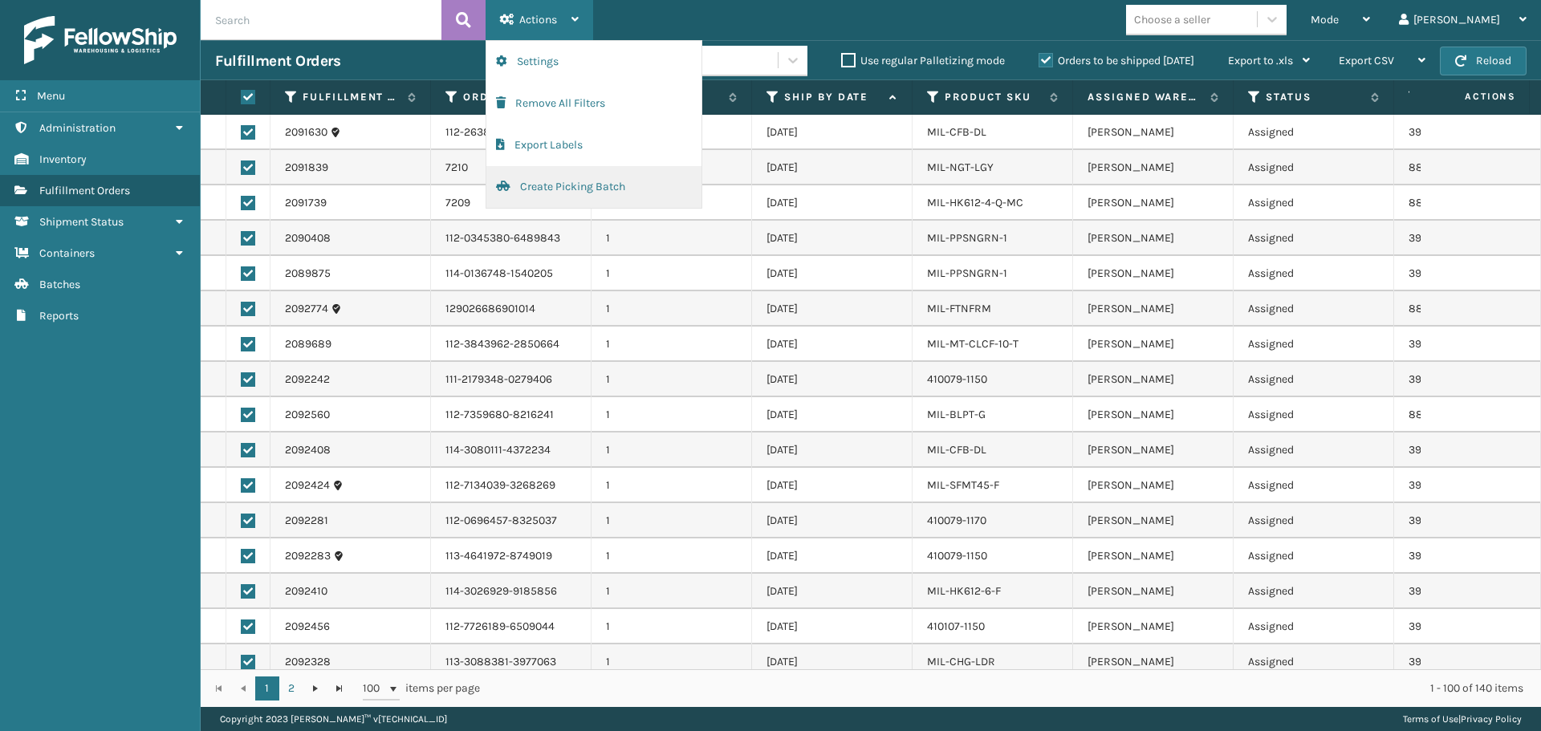
click at [605, 181] on button "Create Picking Batch" at bounding box center [593, 187] width 215 height 42
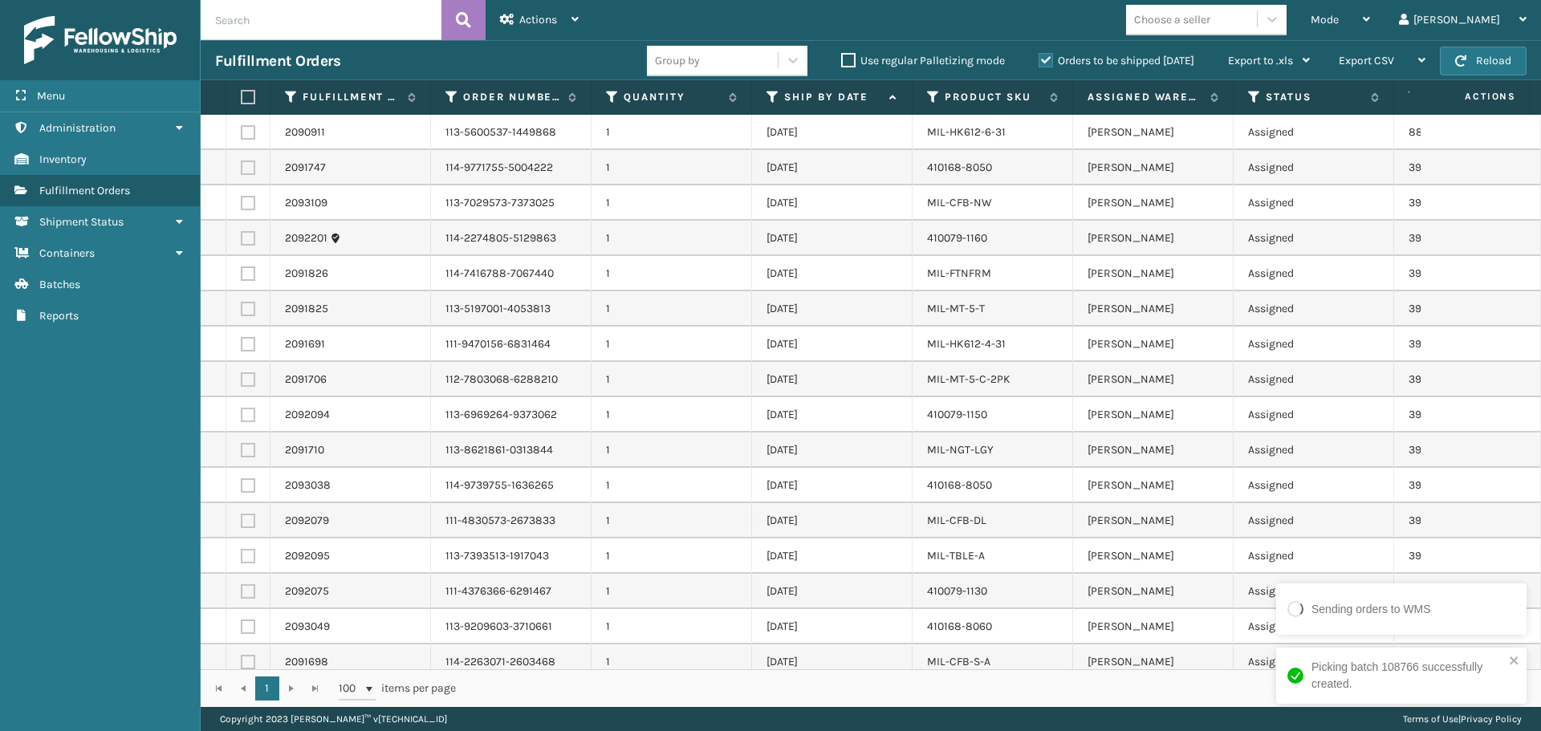
click at [250, 92] on label at bounding box center [246, 97] width 10 height 14
click at [242, 92] on input "checkbox" at bounding box center [241, 97] width 1 height 10
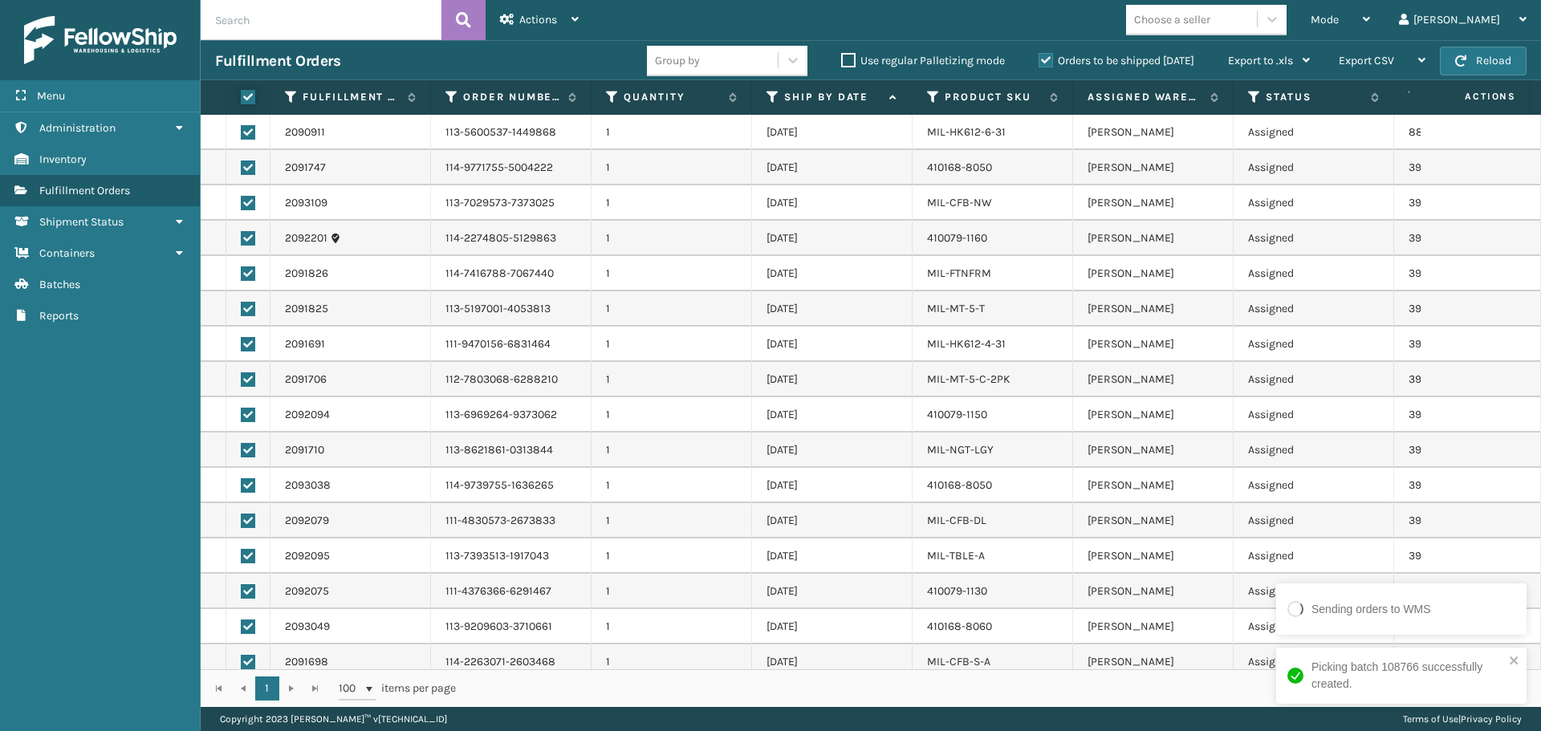
checkbox input "true"
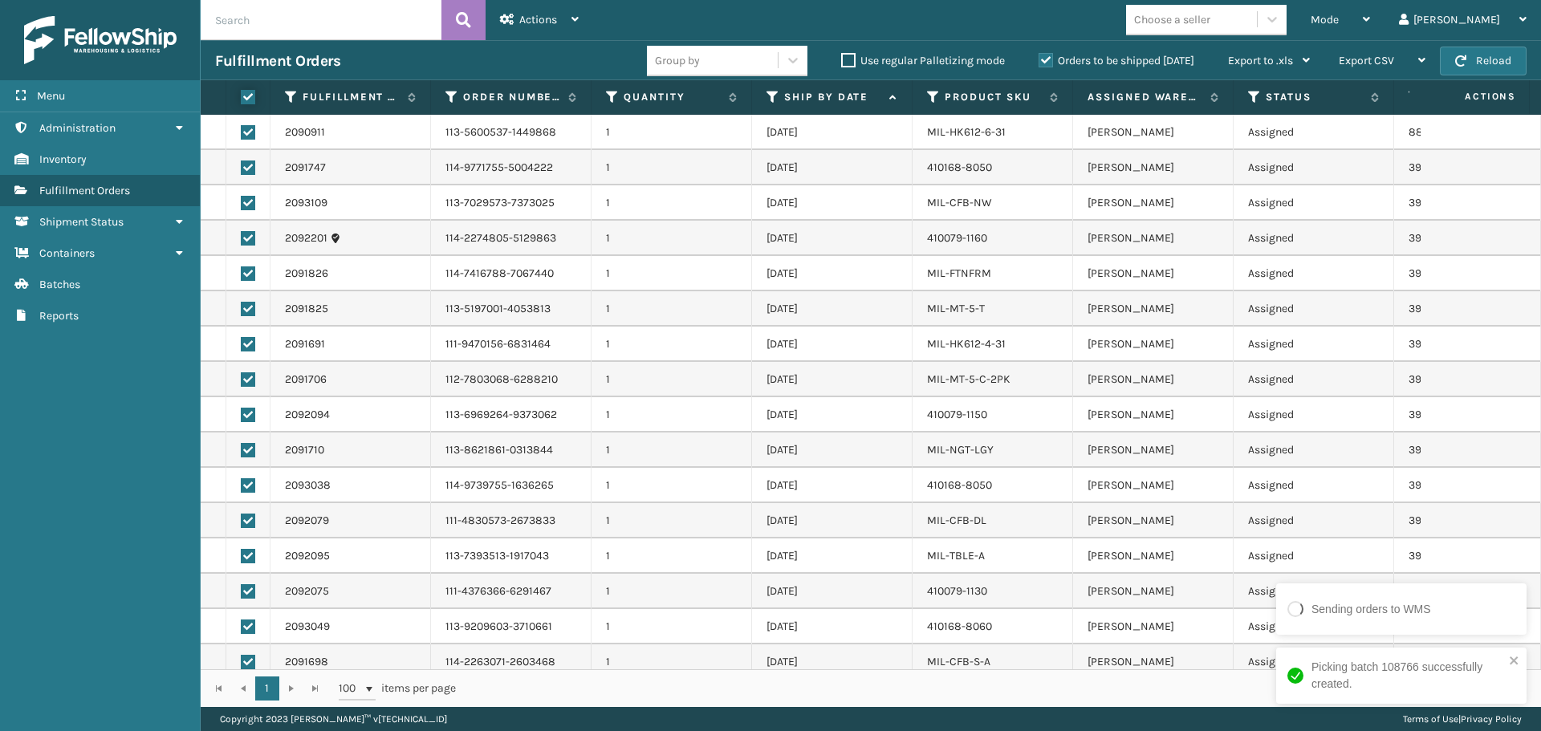
checkbox input "true"
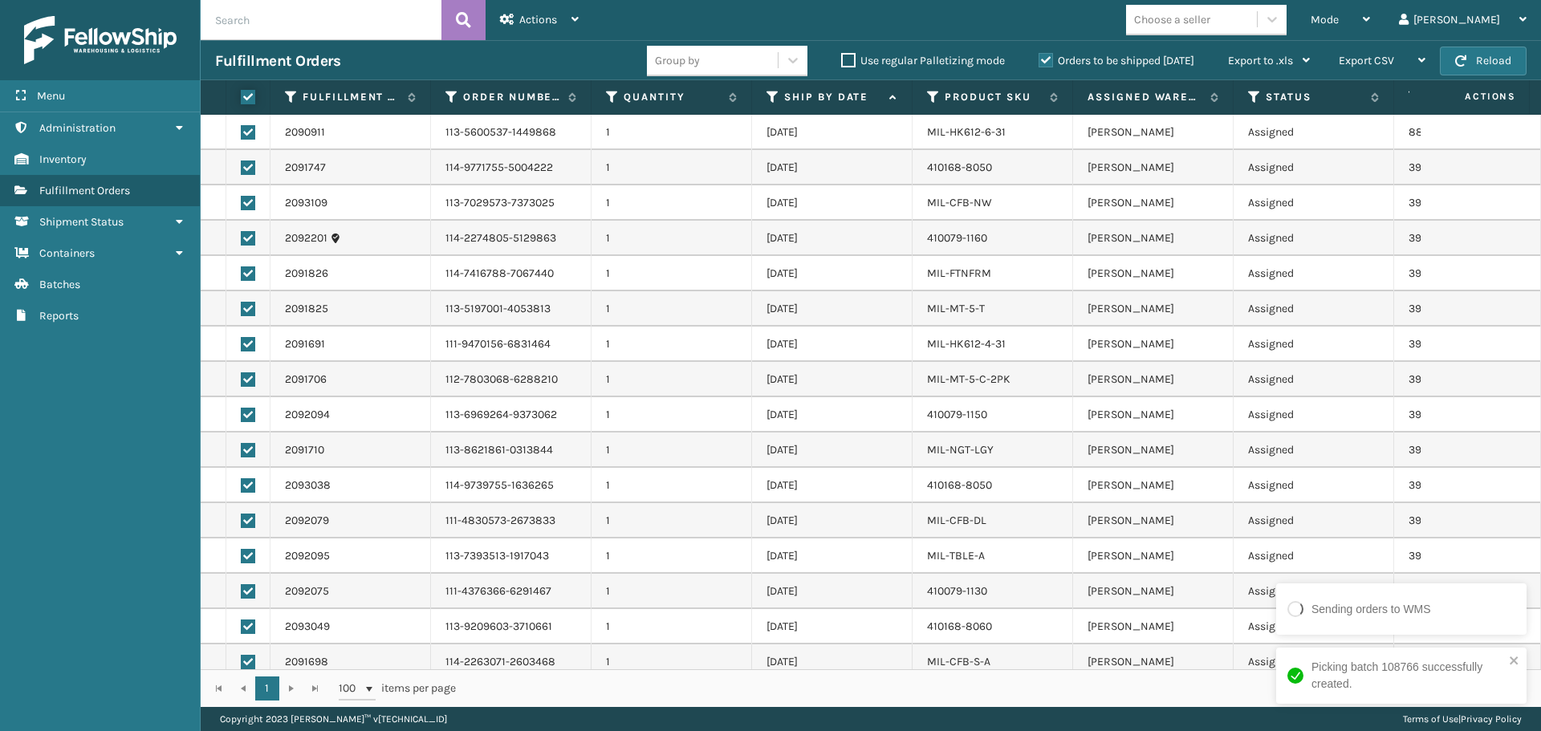
checkbox input "true"
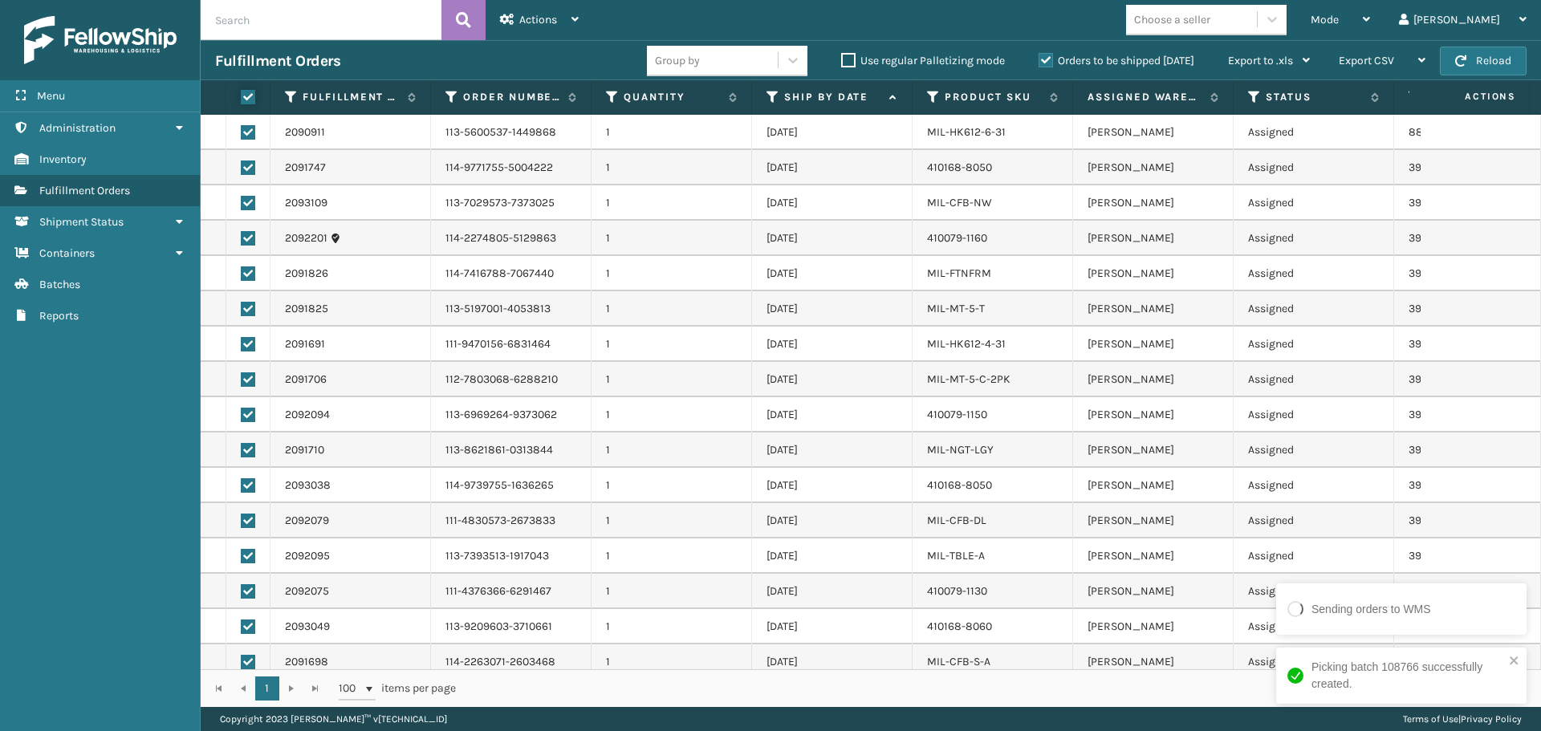
checkbox input "true"
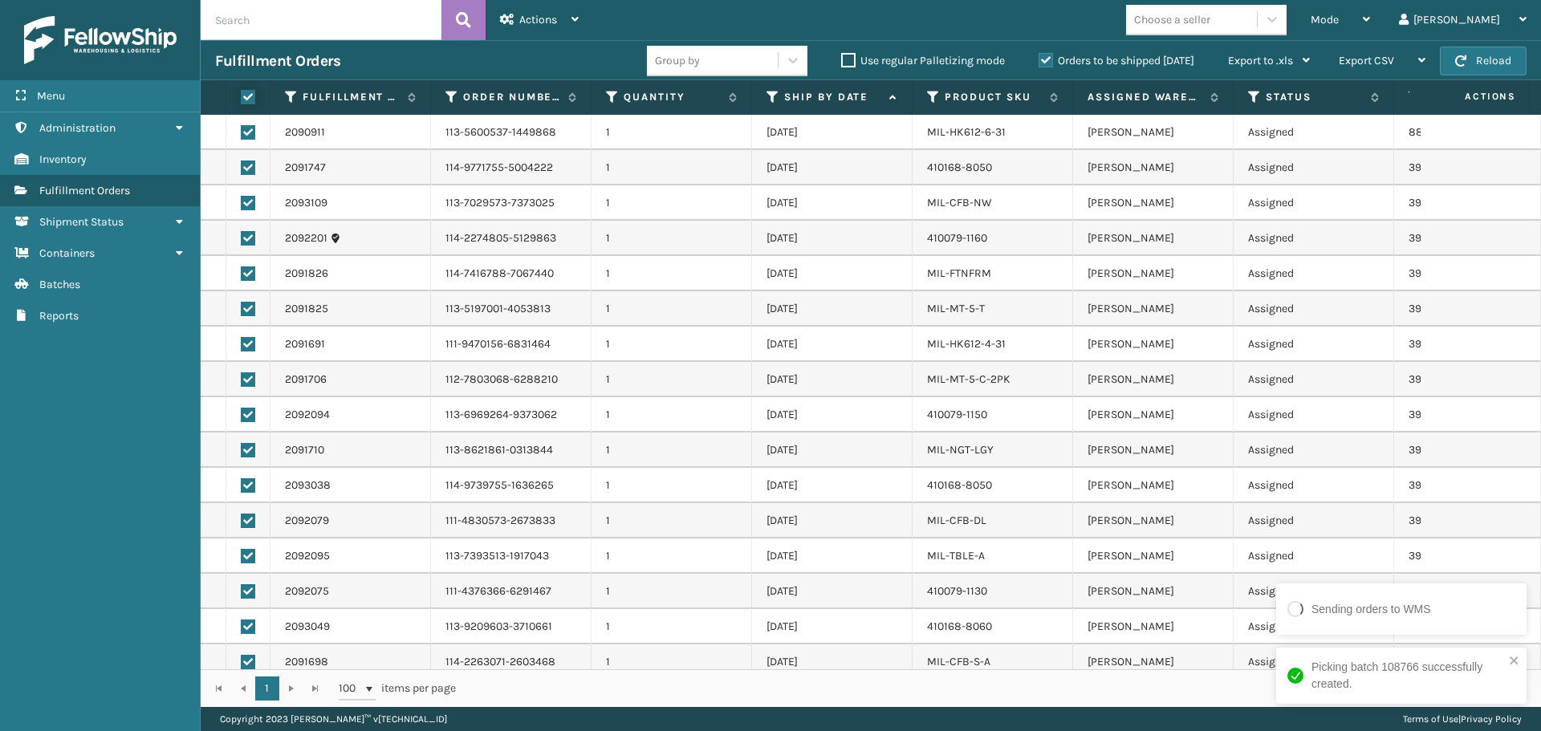
checkbox input "true"
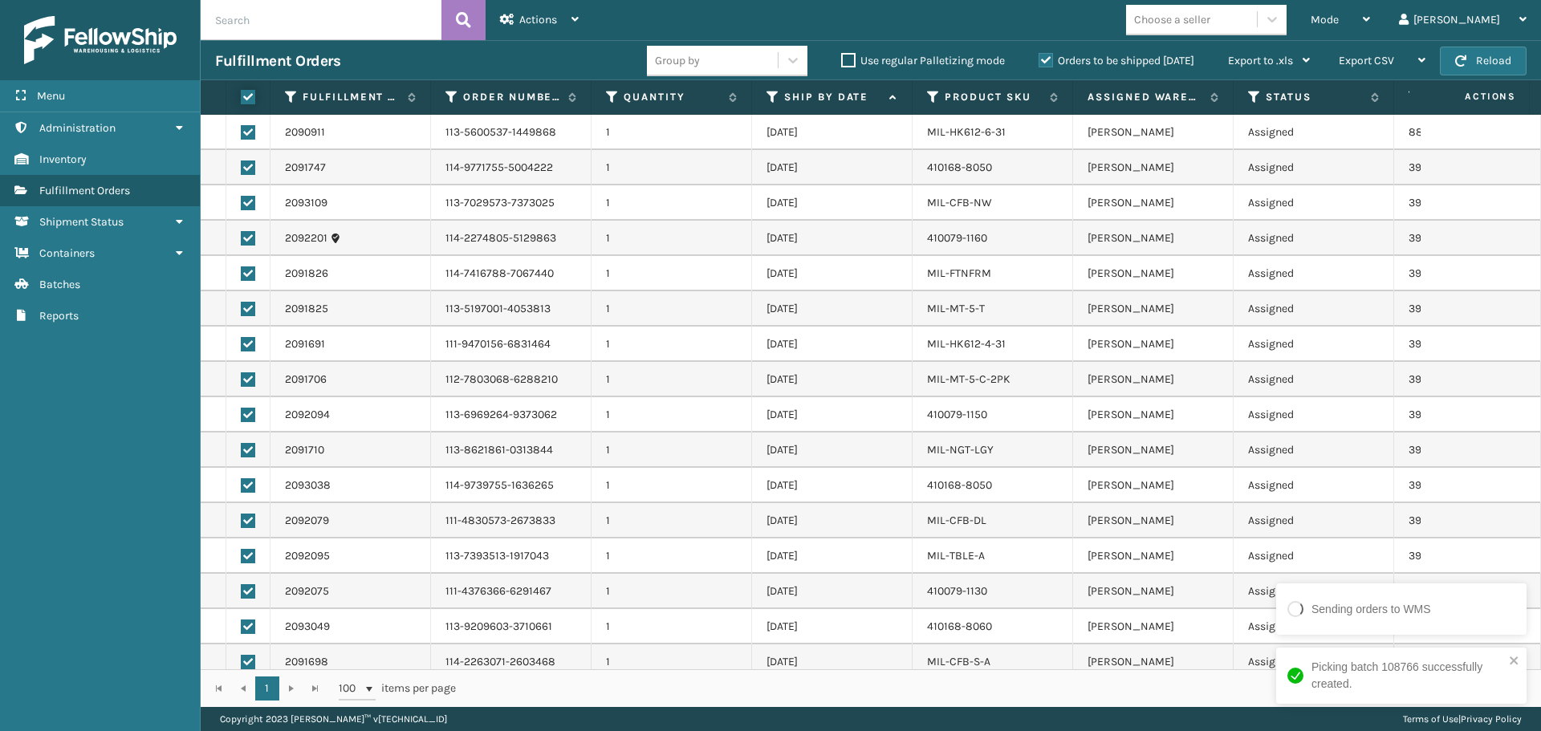
checkbox input "true"
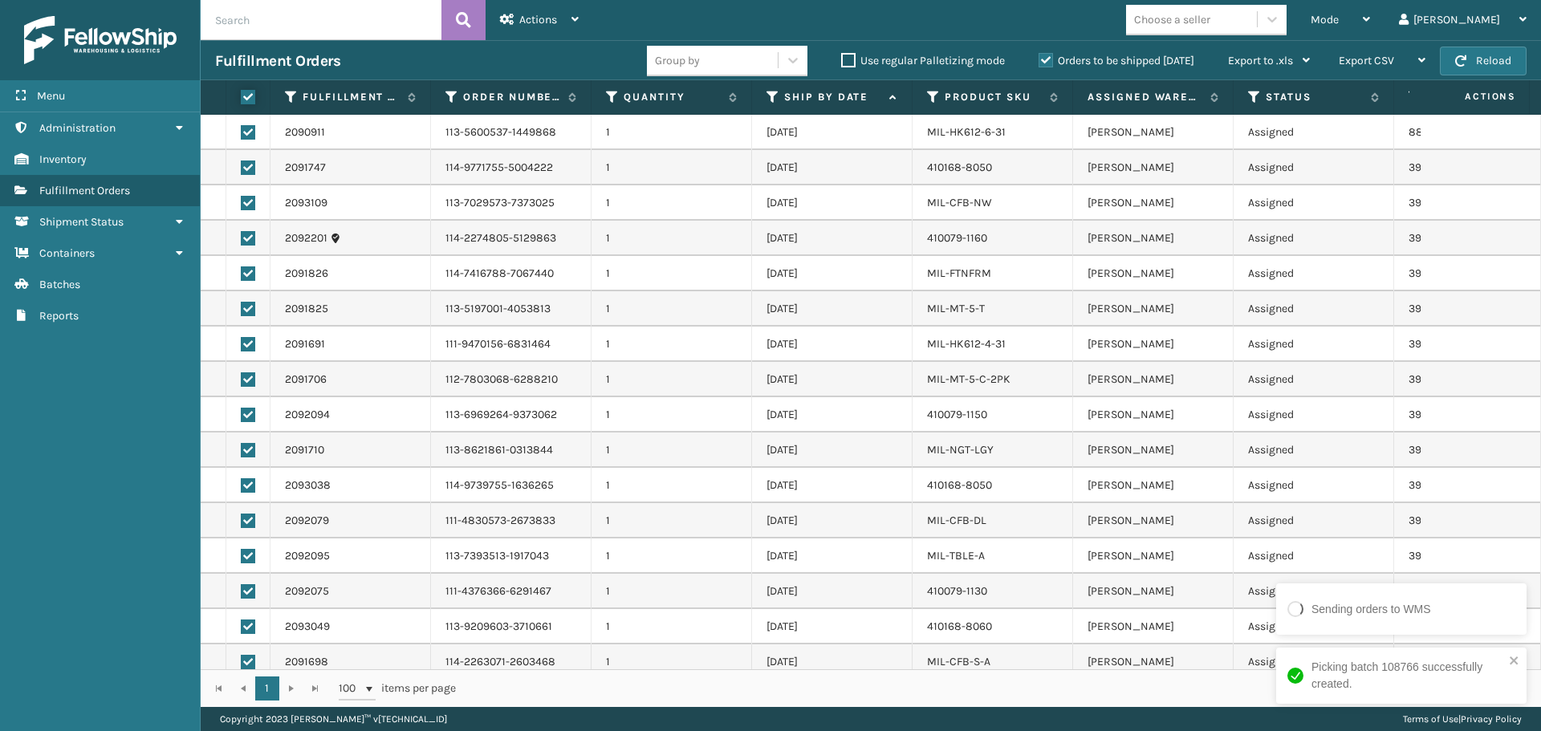
checkbox input "true"
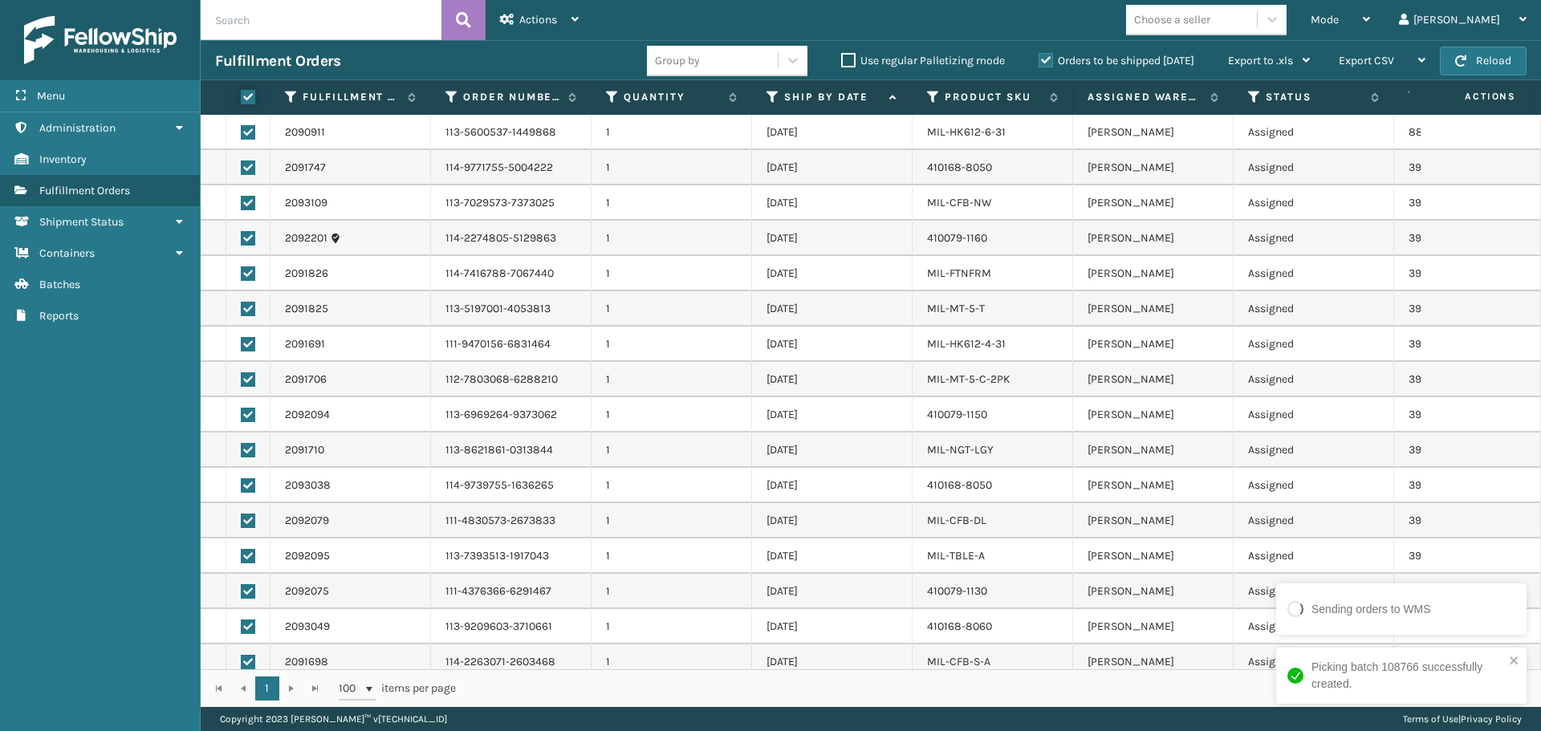
checkbox input "true"
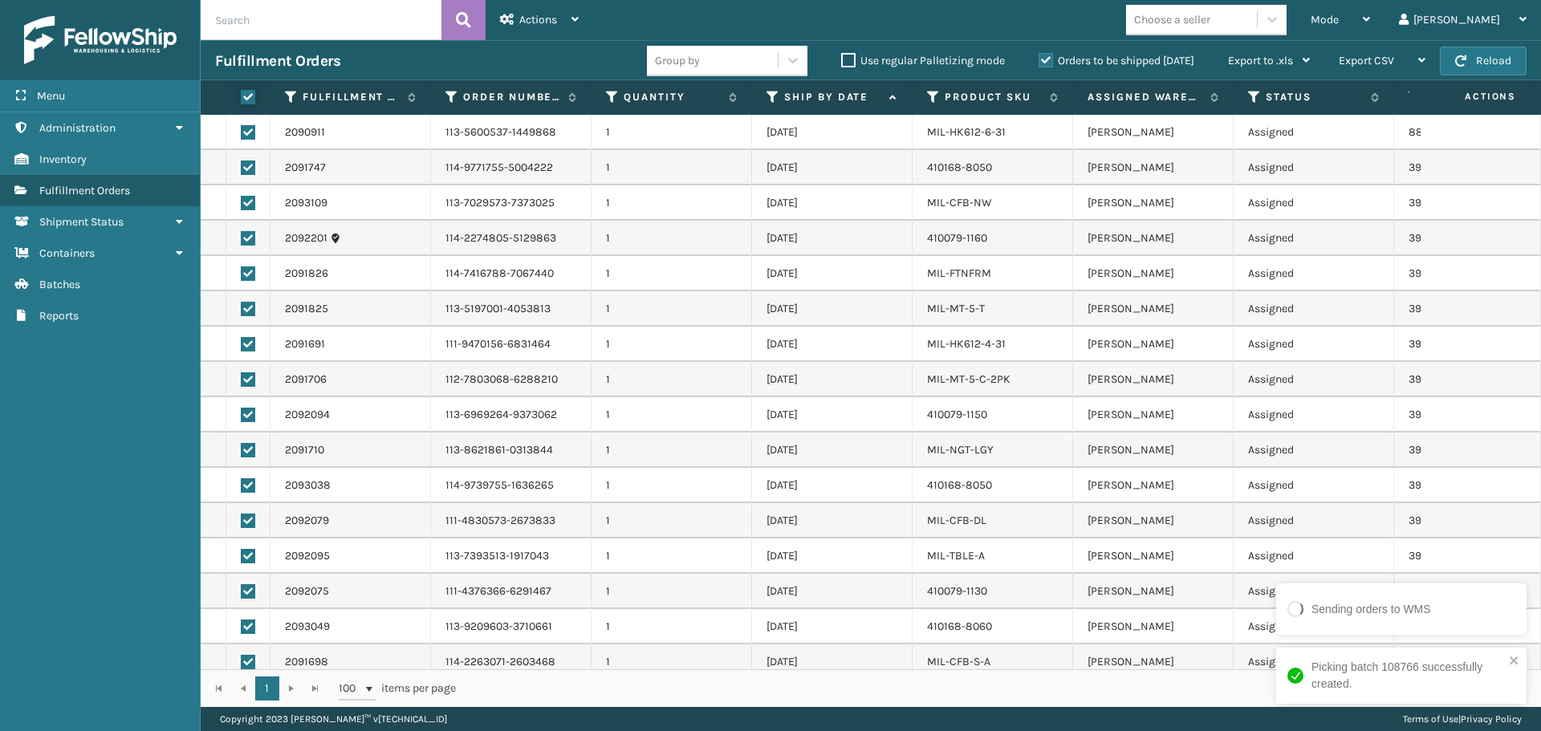
checkbox input "true"
click at [574, 19] on icon at bounding box center [574, 19] width 7 height 11
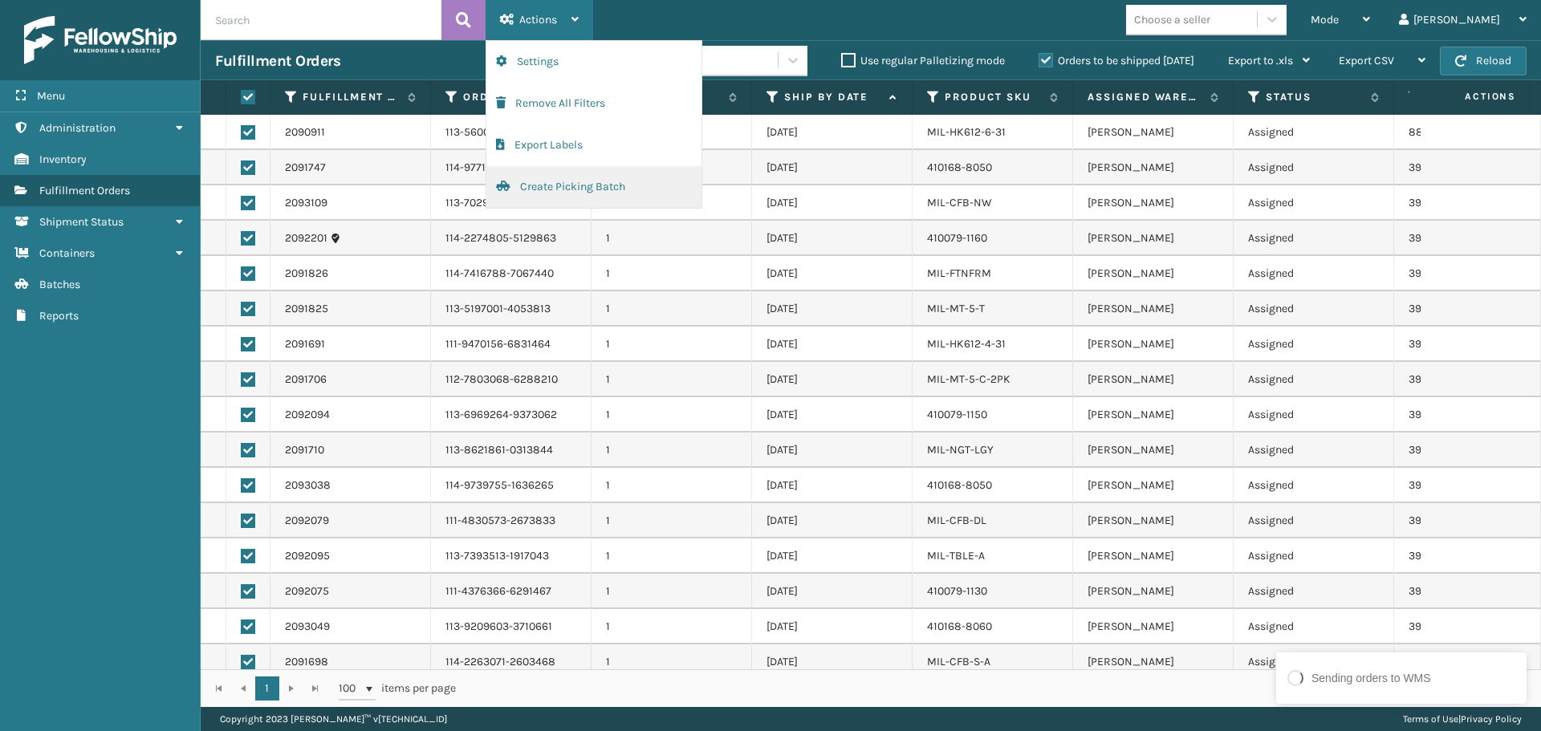
click at [606, 185] on button "Create Picking Batch" at bounding box center [593, 187] width 215 height 42
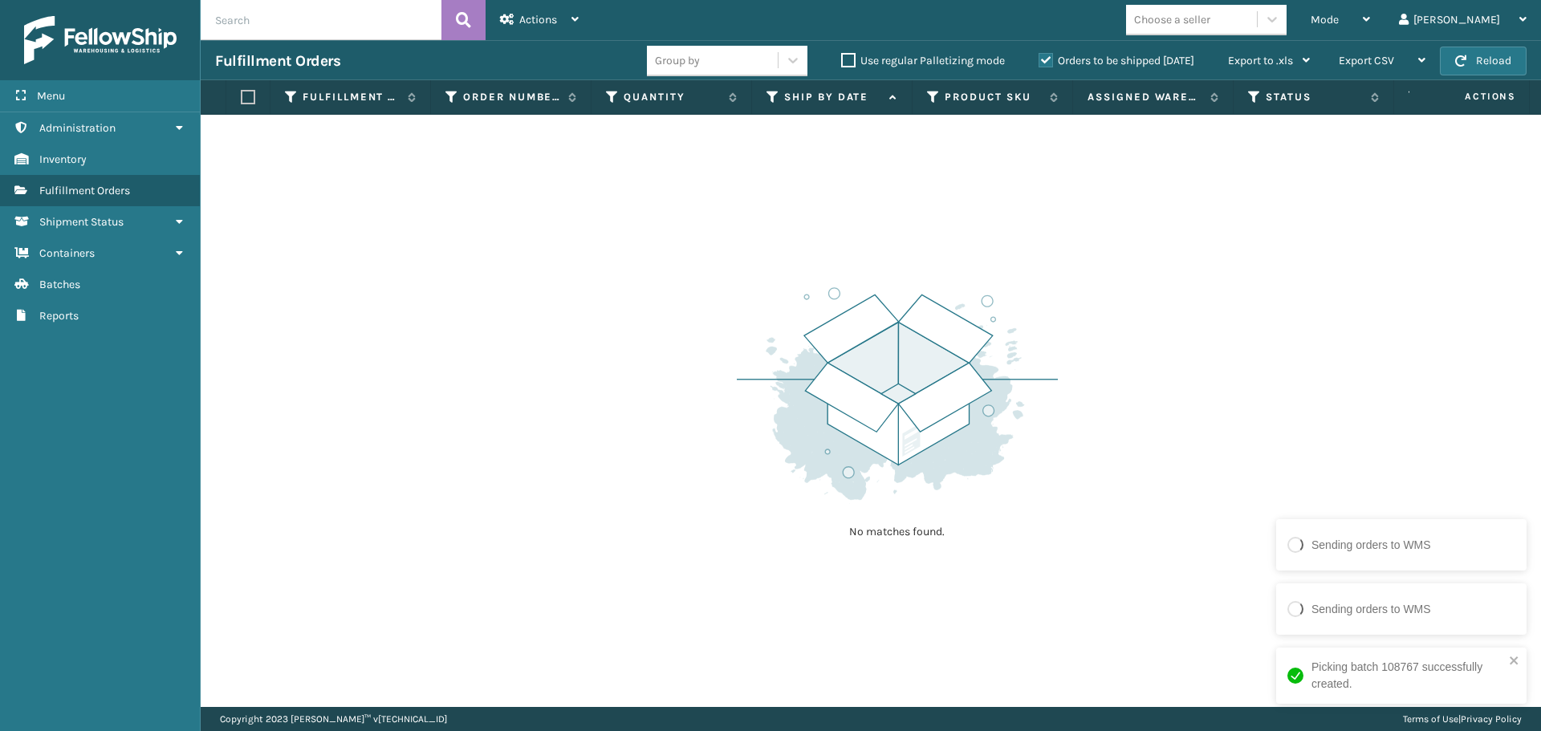
scroll to position [0, 627]
click at [943, 96] on icon at bounding box center [948, 97] width 13 height 14
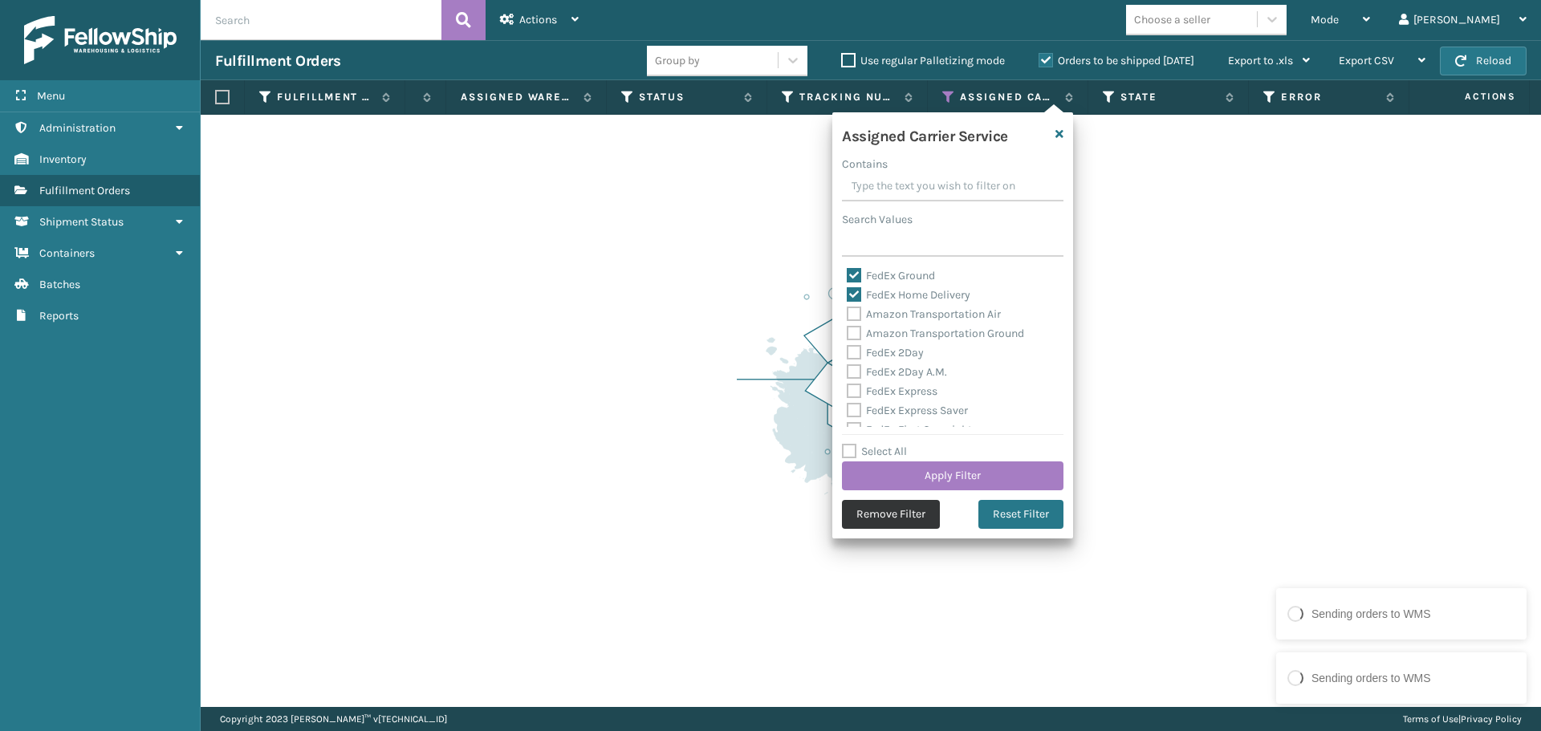
click at [887, 510] on button "Remove Filter" at bounding box center [891, 514] width 98 height 29
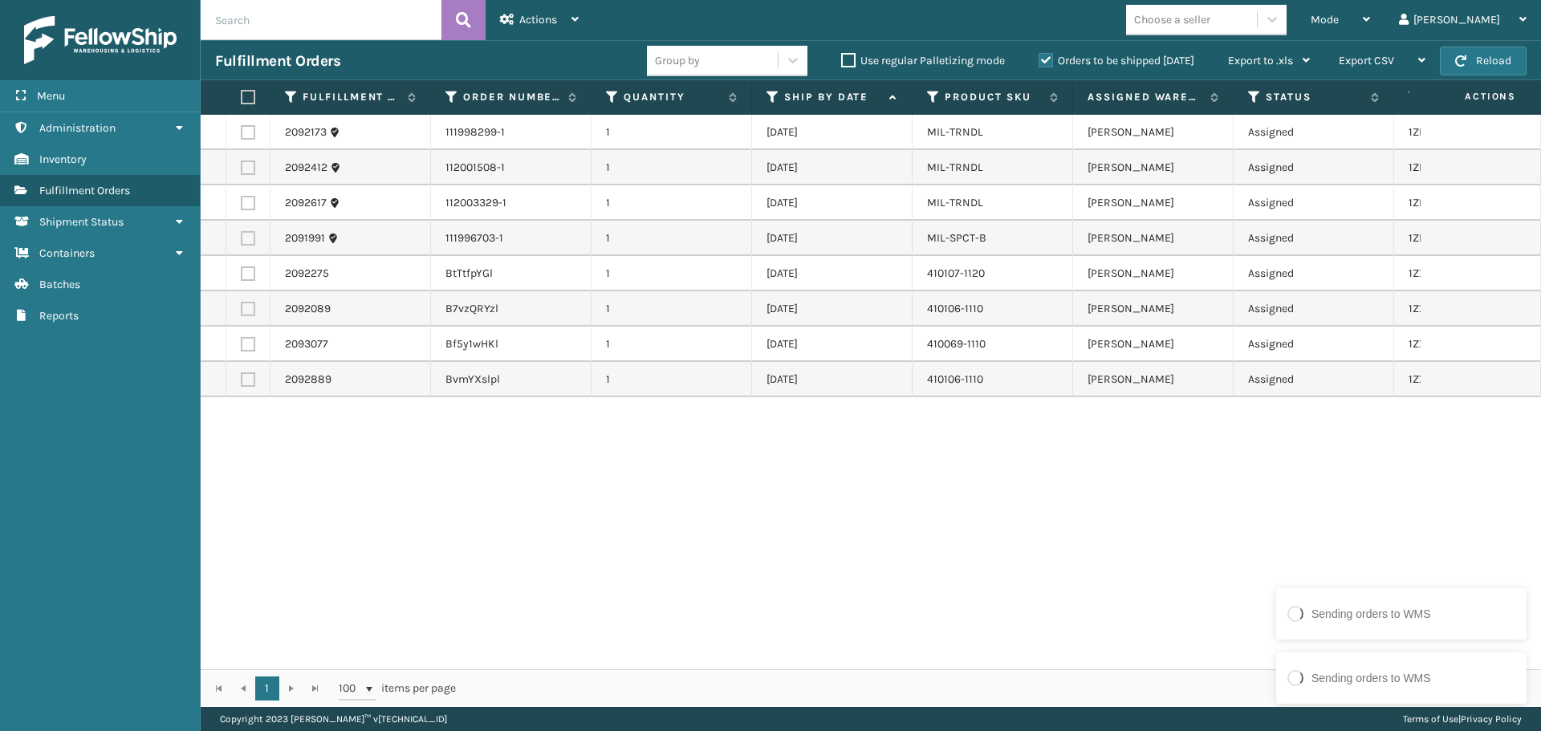
click at [247, 103] on label at bounding box center [246, 97] width 10 height 14
click at [242, 103] on input "checkbox" at bounding box center [241, 97] width 1 height 10
checkbox input "true"
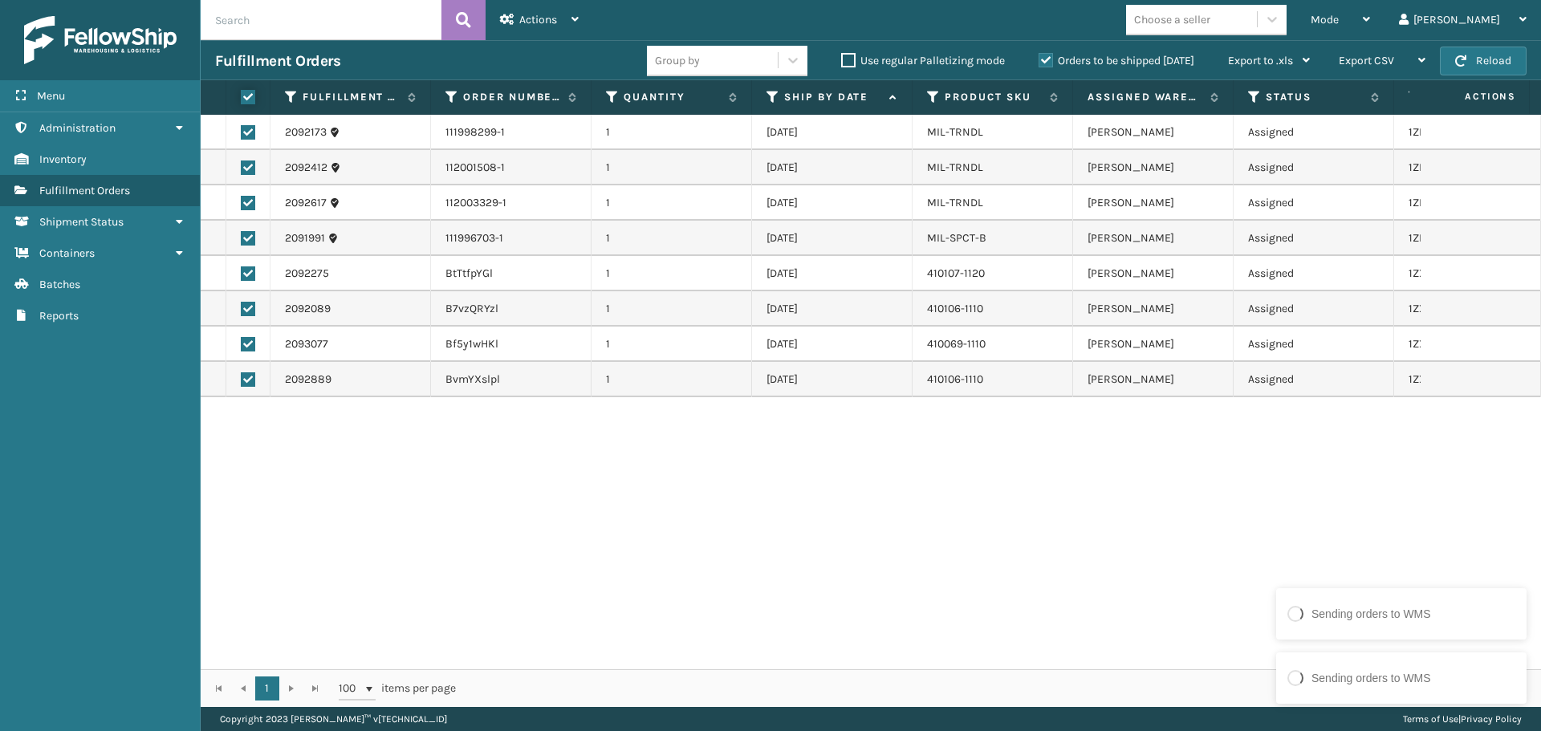
checkbox input "true"
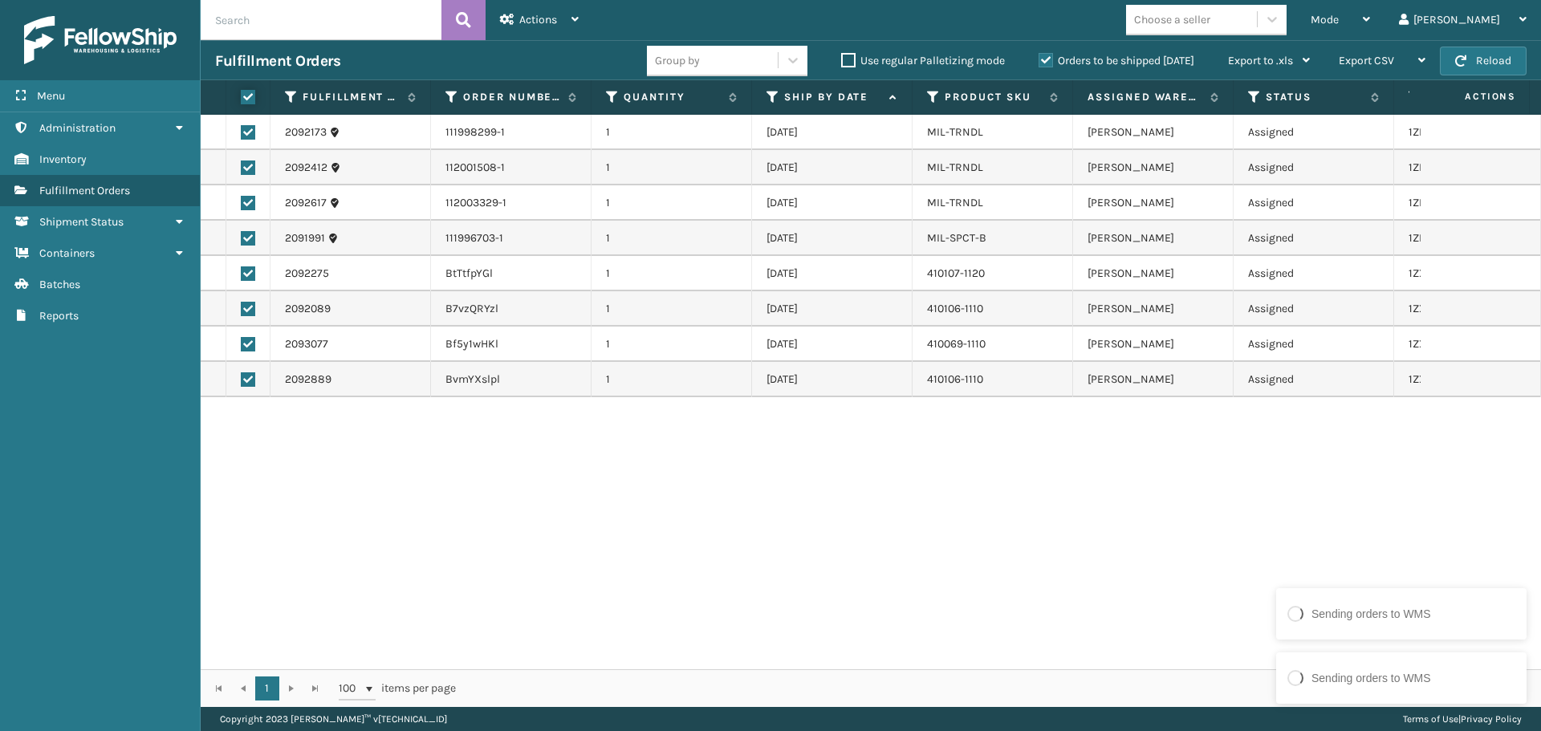
checkbox input "true"
click at [581, 24] on div "Actions Settings Remove All Filters Export Labels Create Picking Batch" at bounding box center [539, 20] width 108 height 40
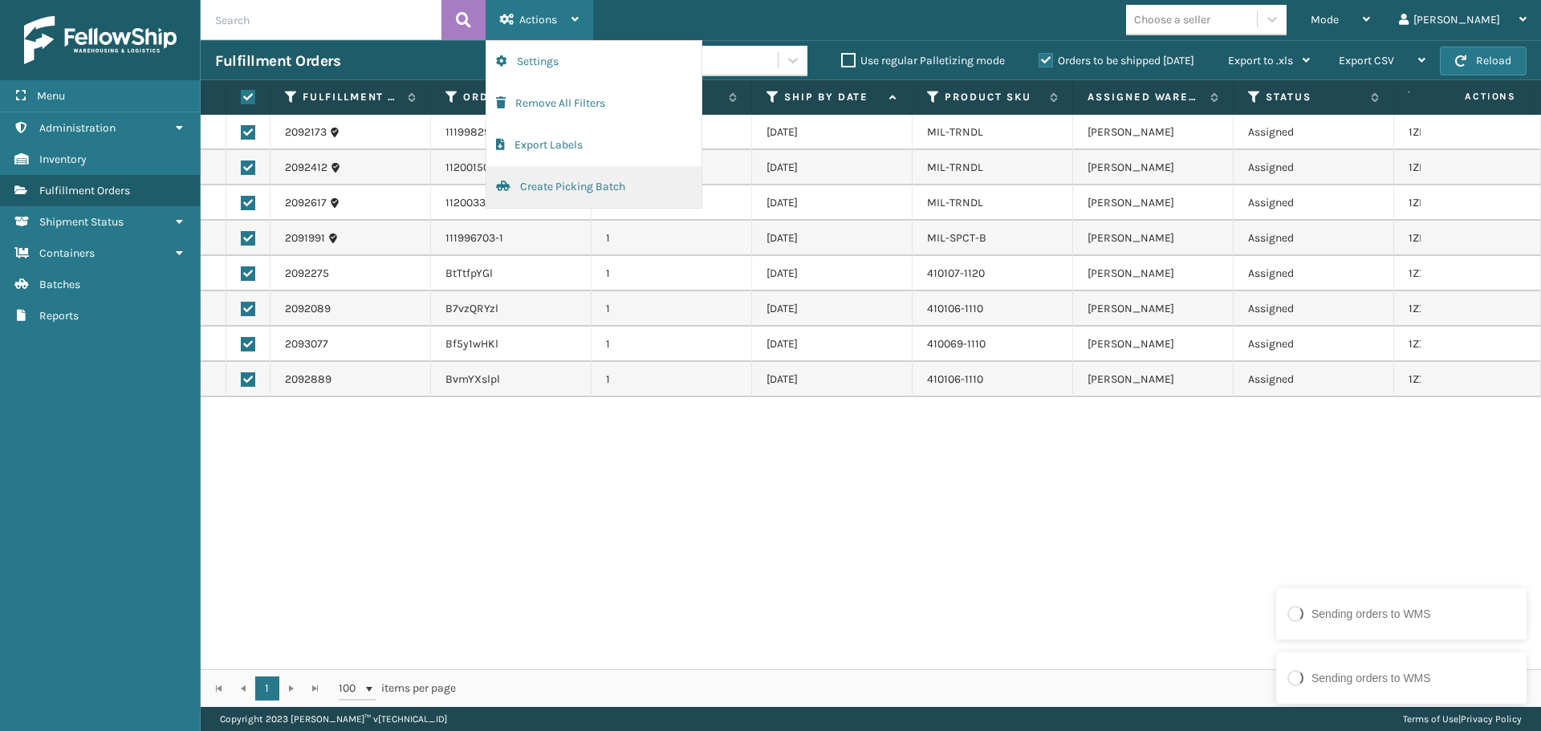
click at [638, 183] on button "Create Picking Batch" at bounding box center [593, 187] width 215 height 42
